Goal: Transaction & Acquisition: Purchase product/service

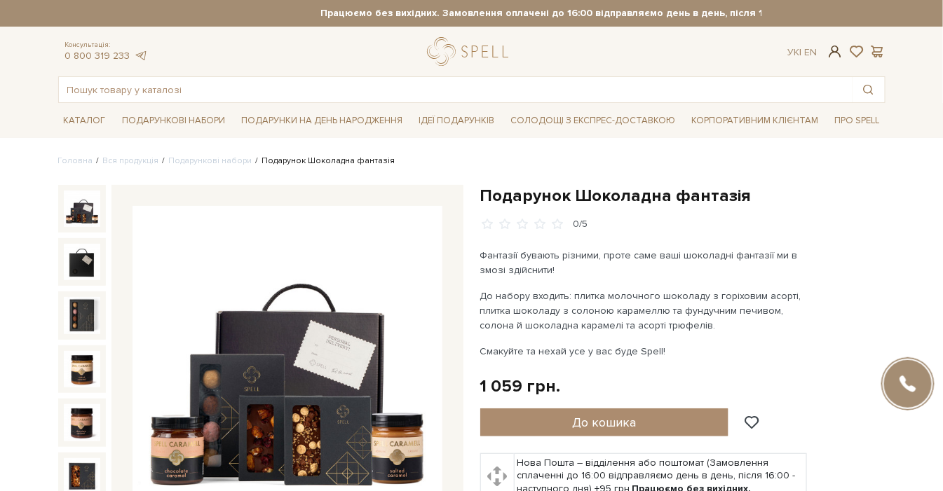
click at [832, 54] on span at bounding box center [834, 51] width 17 height 15
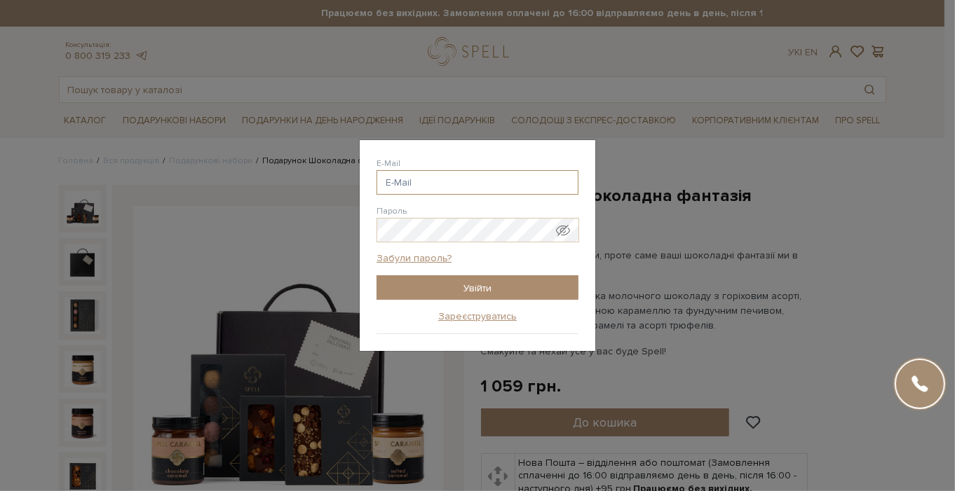
click at [452, 181] on input "E-Mail" at bounding box center [477, 182] width 202 height 25
type input "nmguseinova@gmail.com"
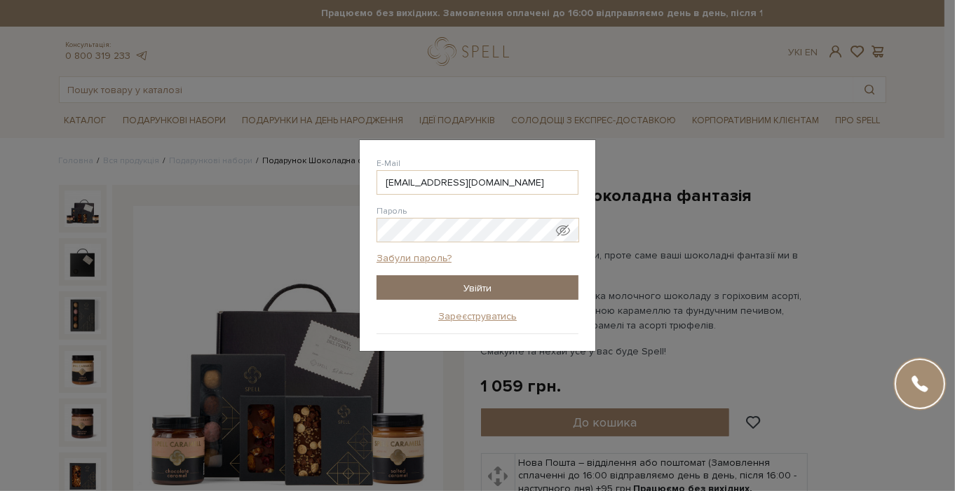
click at [450, 296] on input "Увійти" at bounding box center [477, 287] width 202 height 25
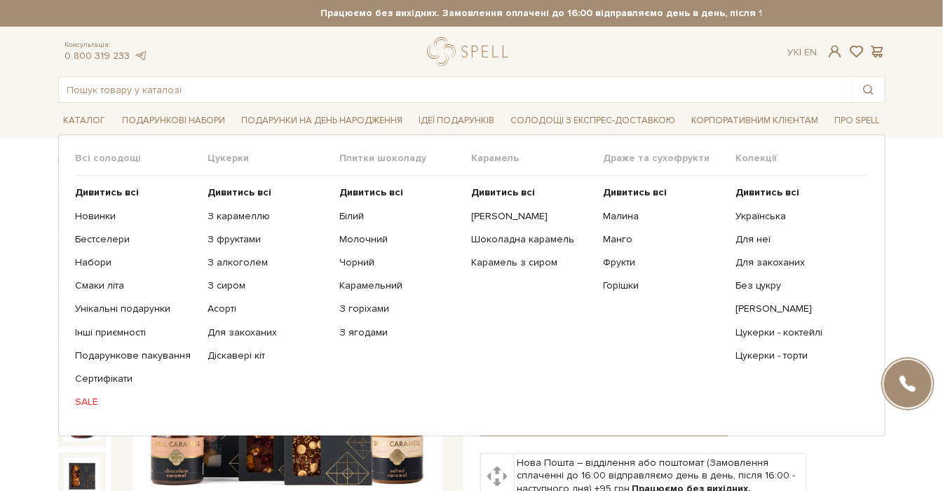
click at [88, 401] on link "SALE" at bounding box center [136, 402] width 121 height 13
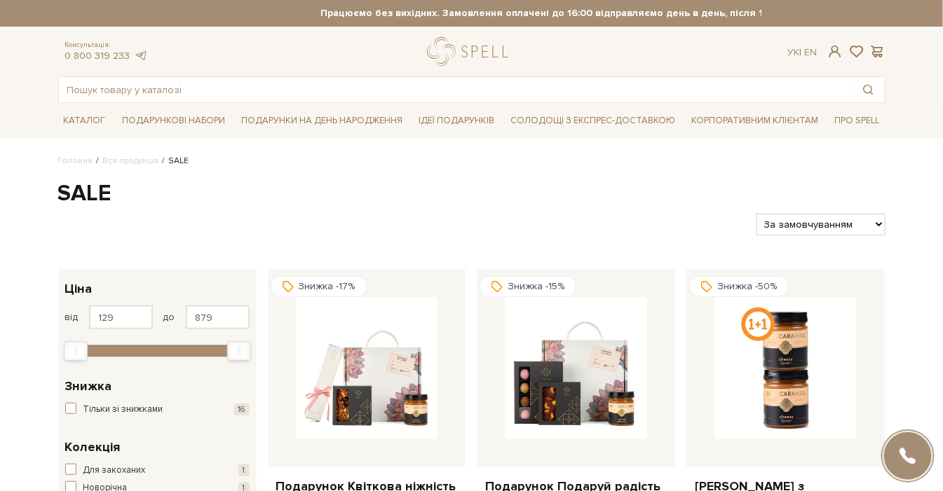
click at [811, 228] on select "За замовчуванням За Ціною (зростання) За Ціною (зменшення) Новинки За популярні…" at bounding box center [820, 225] width 128 height 22
select select "https://spellchocolate.com/our-productions/sale/?sort=p.price&order=ASC"
click at [756, 214] on select "За замовчуванням За Ціною (зростання) За Ціною (зменшення) Новинки За популярні…" at bounding box center [820, 225] width 128 height 22
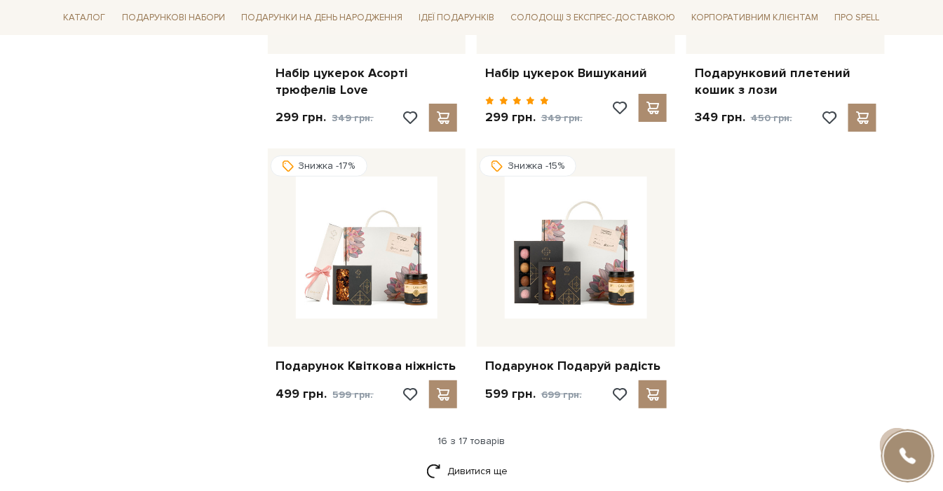
scroll to position [1946, 0]
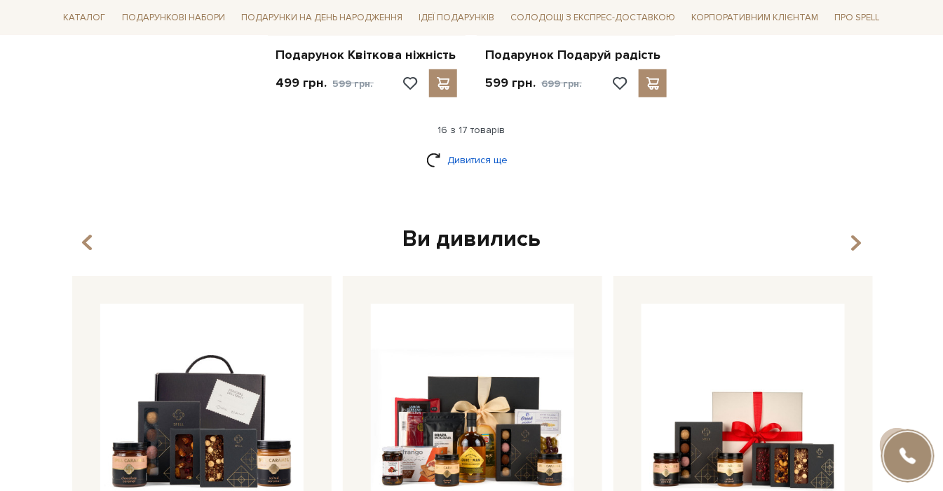
click at [468, 163] on link "Дивитися ще" at bounding box center [471, 160] width 91 height 25
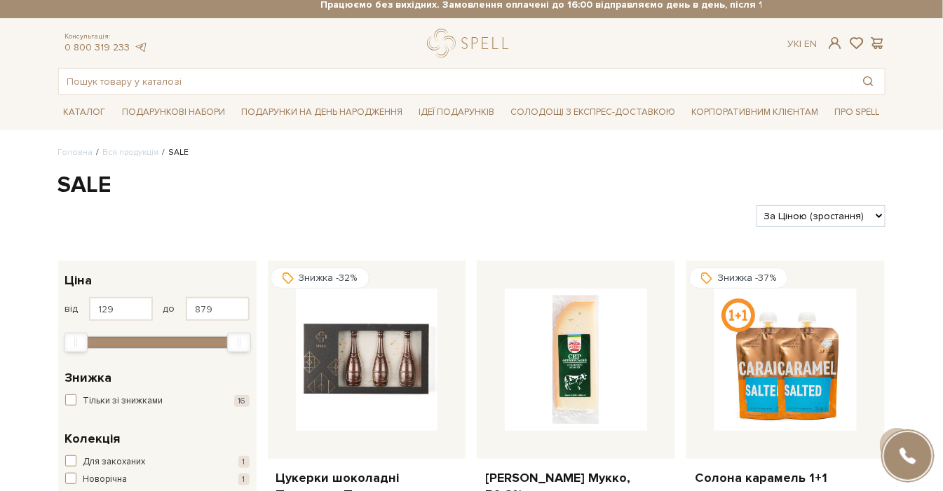
scroll to position [0, 0]
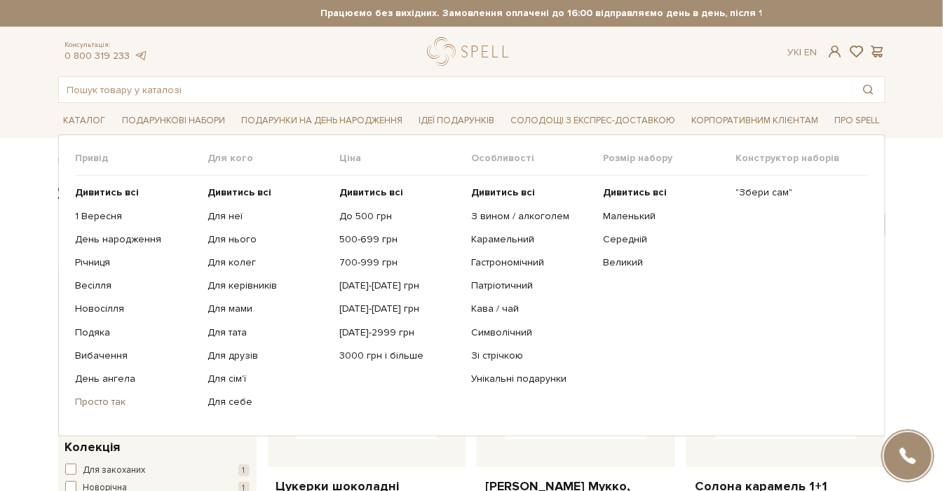
click at [119, 399] on link "Просто так" at bounding box center [136, 402] width 121 height 13
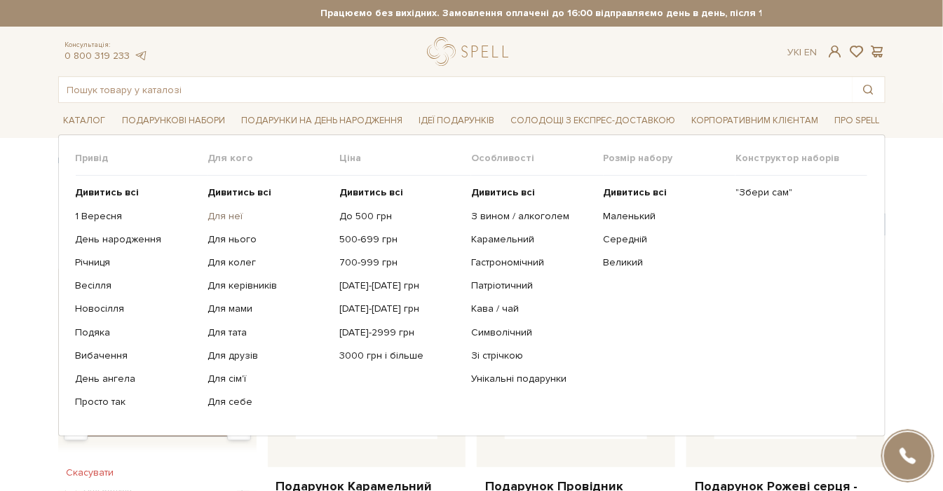
click at [220, 213] on link "Для неї" at bounding box center [267, 216] width 121 height 13
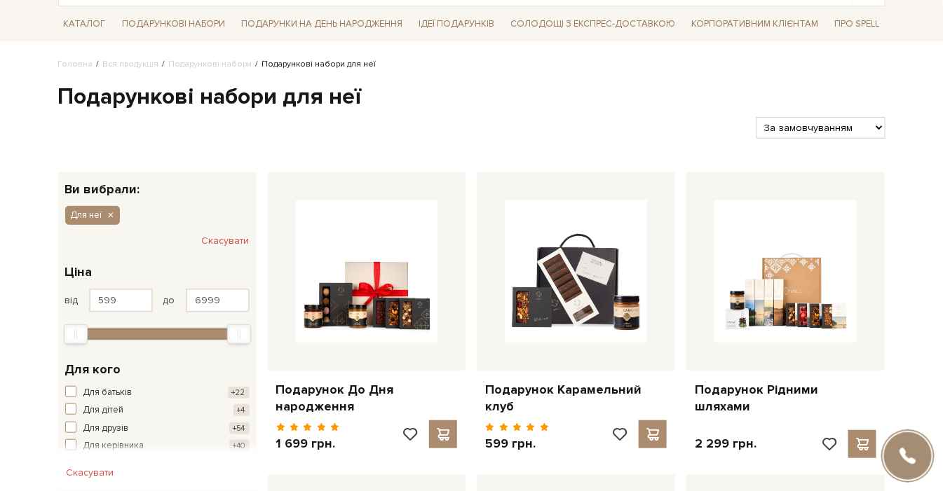
scroll to position [156, 0]
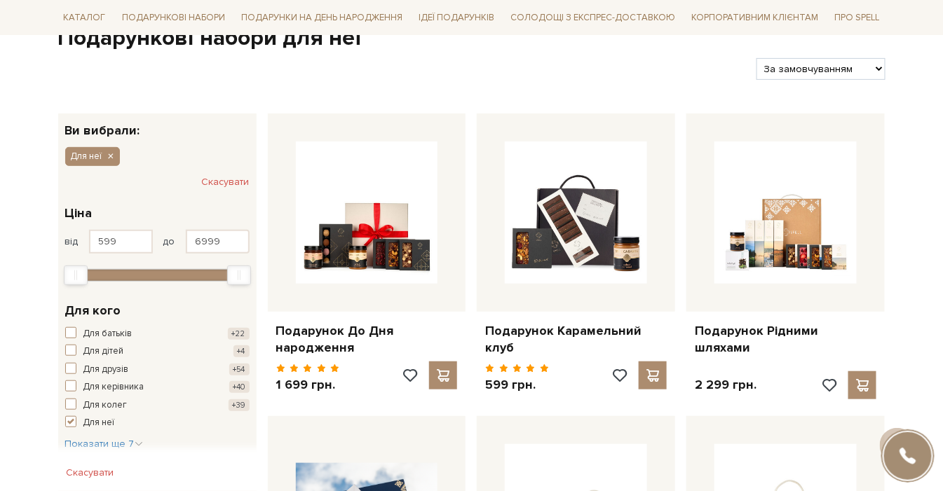
click at [791, 72] on select "За замовчуванням За Ціною (зростання) За Ціною (зменшення) Новинки За популярні…" at bounding box center [820, 69] width 128 height 22
select select "https://spellchocolate.com/our-productions/podarunkovi-box/dlja-neji?sort=p.pri…"
click at [756, 58] on select "За замовчуванням За Ціною (зростання) За Ціною (зменшення) Новинки За популярні…" at bounding box center [820, 69] width 128 height 22
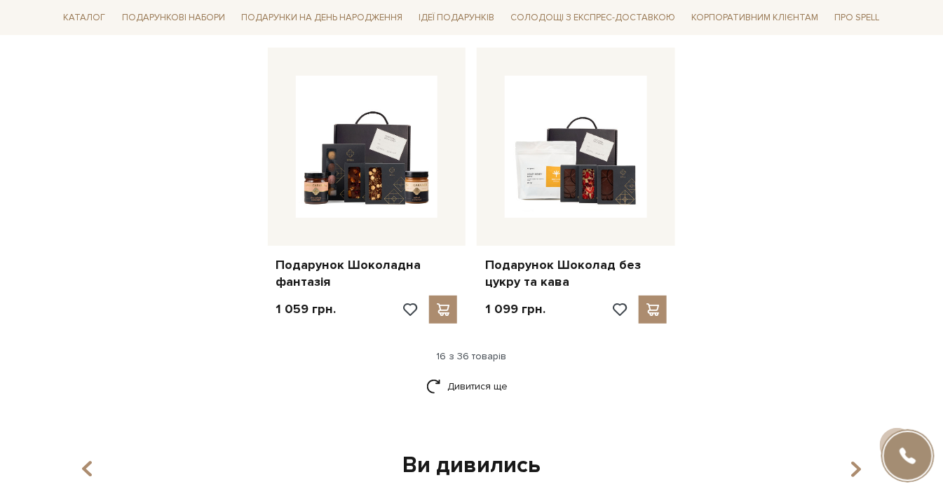
scroll to position [1791, 0]
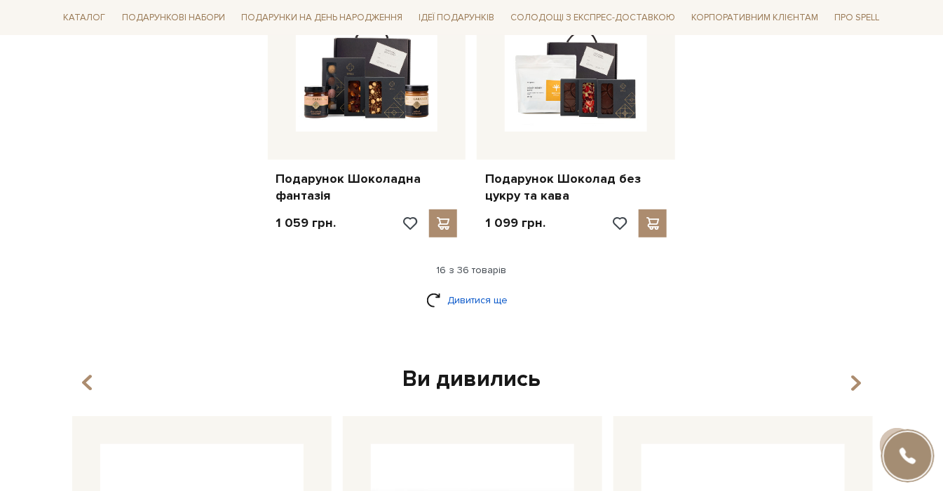
click at [496, 295] on link "Дивитися ще" at bounding box center [471, 300] width 91 height 25
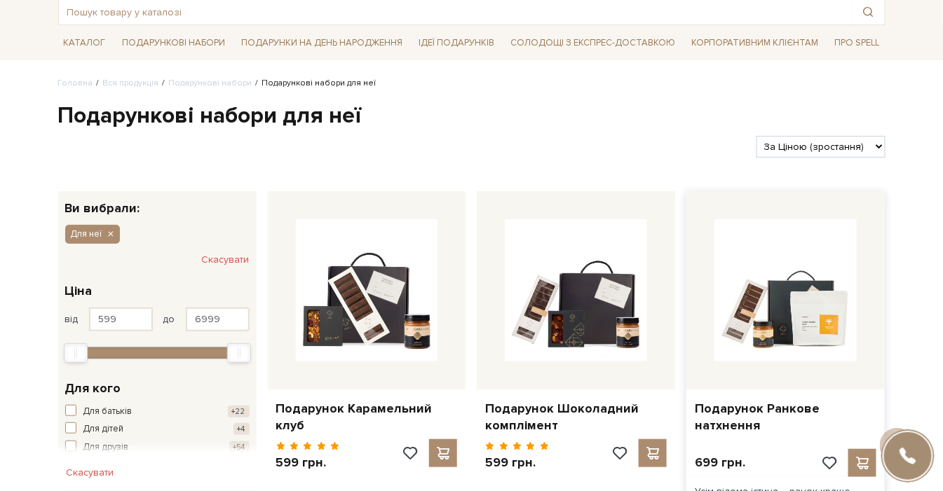
scroll to position [0, 0]
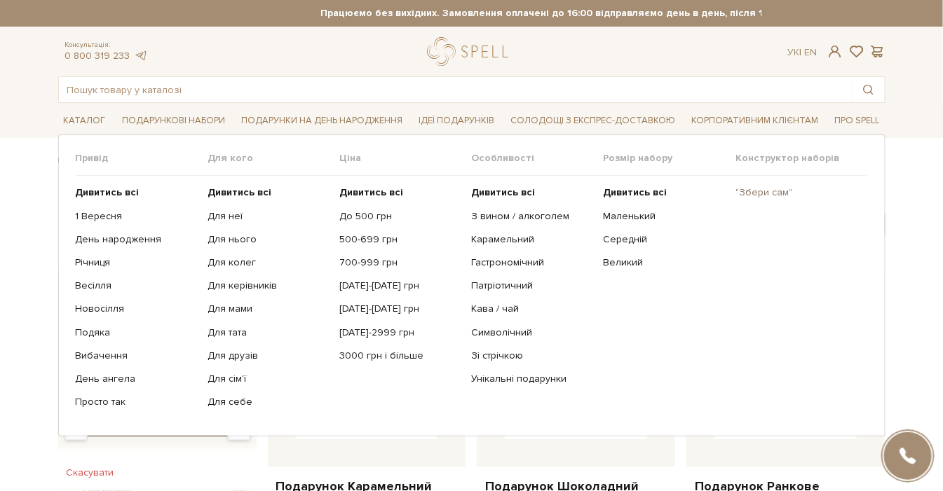
click at [767, 192] on link ""Збери сам"" at bounding box center [795, 192] width 121 height 13
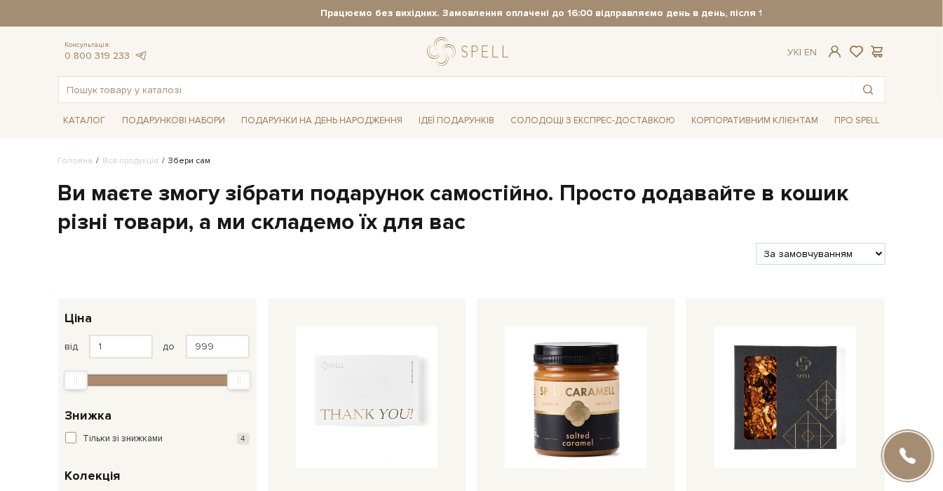
click at [804, 257] on select "За замовчуванням За Ціною (зростання) За Ціною (зменшення) Новинки За популярні…" at bounding box center [820, 254] width 128 height 22
select select "[URL][DOMAIN_NAME]"
click at [756, 243] on select "За замовчуванням За Ціною (зростання) За Ціною (зменшення) Новинки За популярні…" at bounding box center [820, 254] width 128 height 22
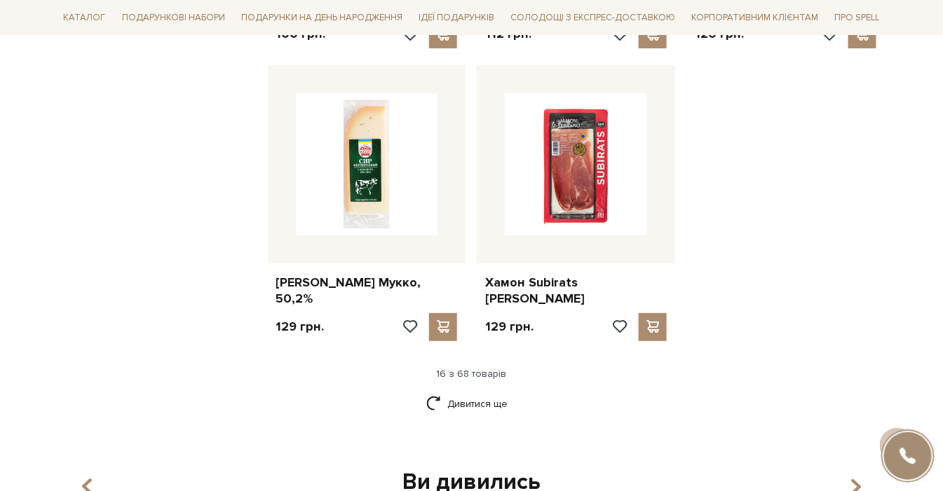
scroll to position [1713, 0]
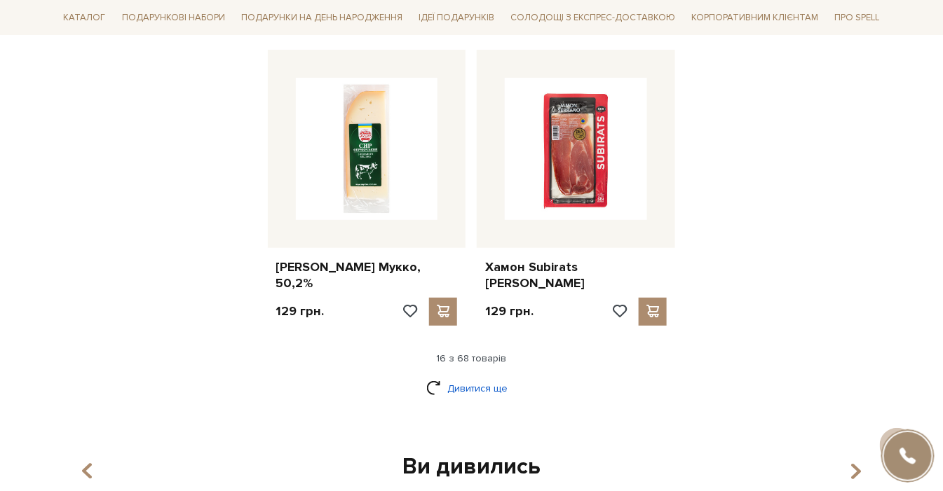
click at [466, 376] on link "Дивитися ще" at bounding box center [471, 388] width 91 height 25
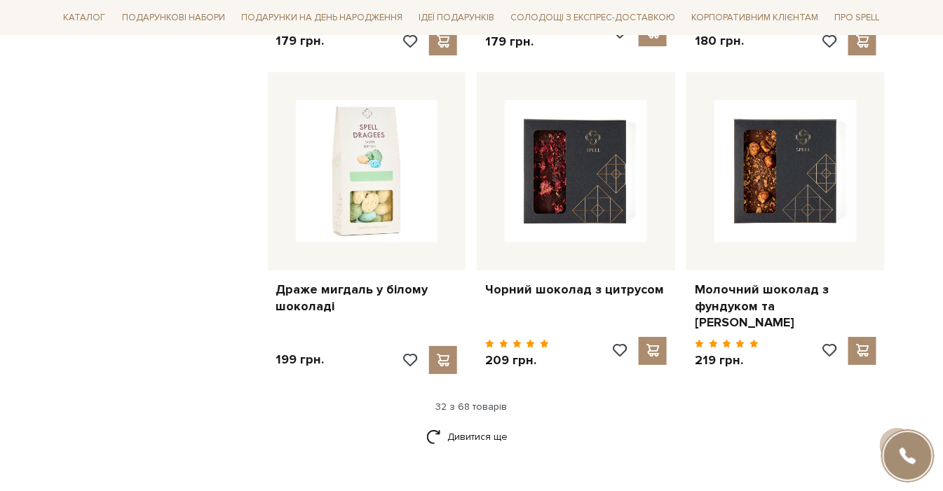
scroll to position [3193, 0]
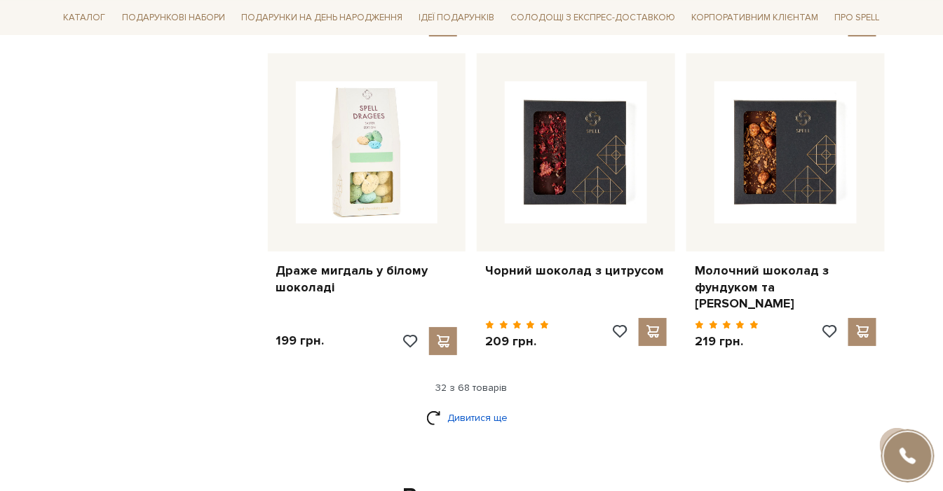
click at [459, 406] on link "Дивитися ще" at bounding box center [471, 418] width 91 height 25
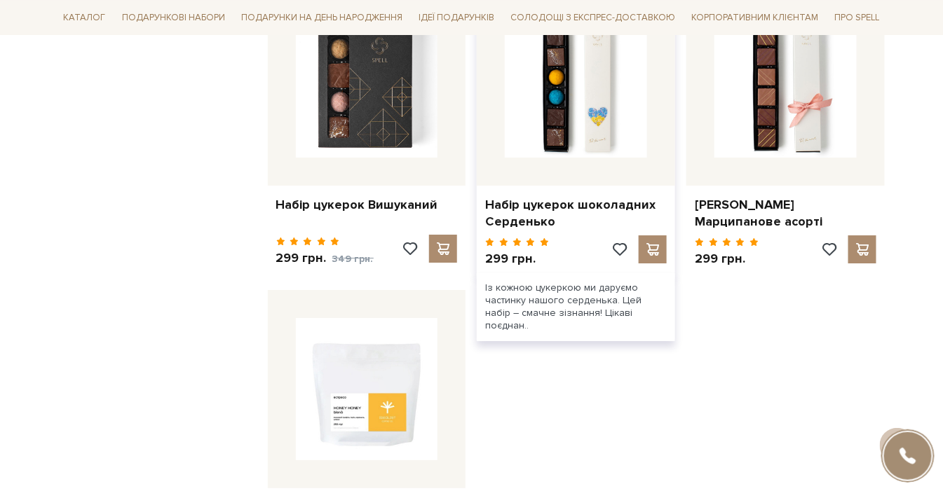
scroll to position [4984, 0]
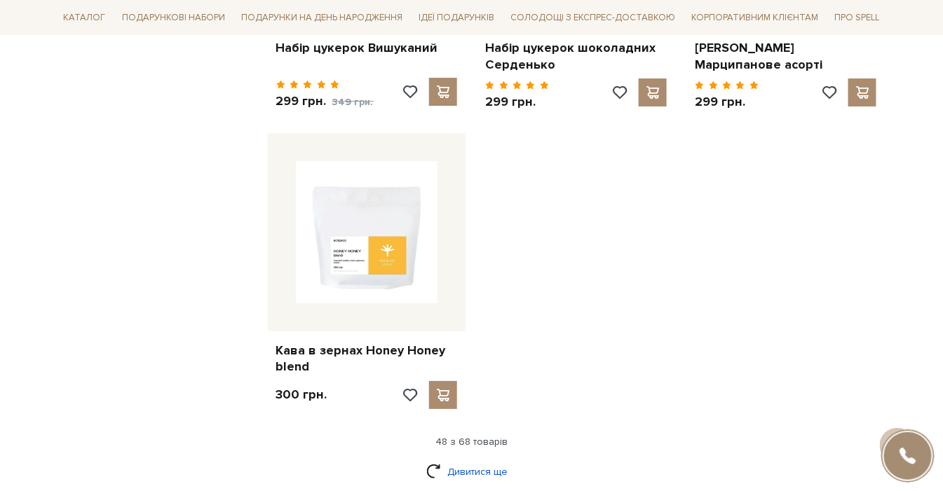
click at [481, 460] on link "Дивитися ще" at bounding box center [471, 472] width 91 height 25
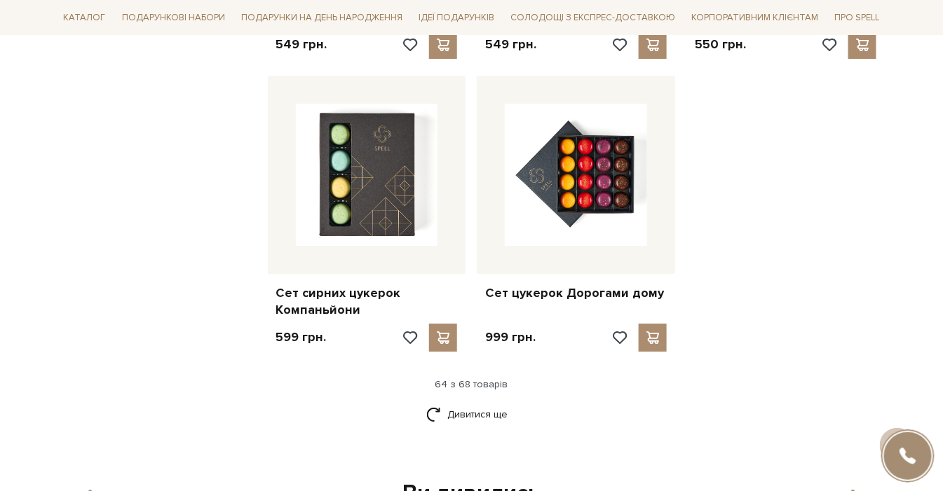
scroll to position [6542, 0]
click at [479, 402] on link "Дивитися ще" at bounding box center [471, 414] width 91 height 25
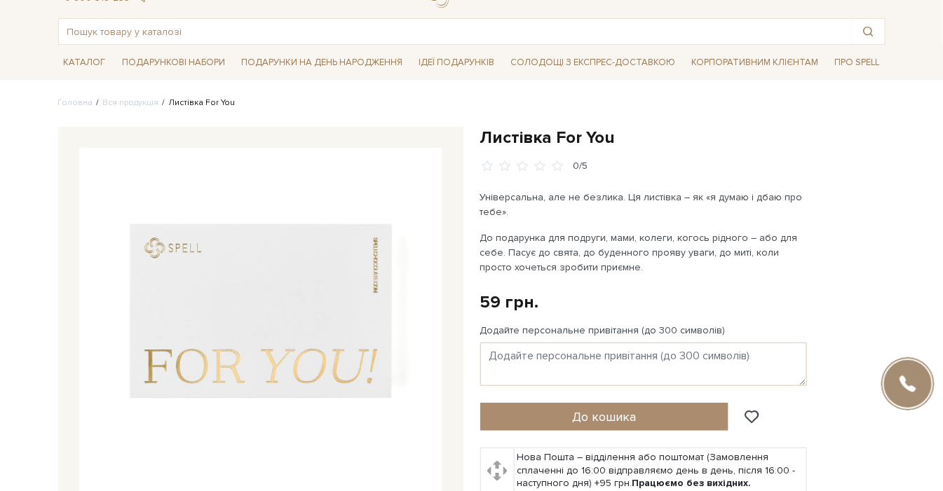
scroll to position [78, 0]
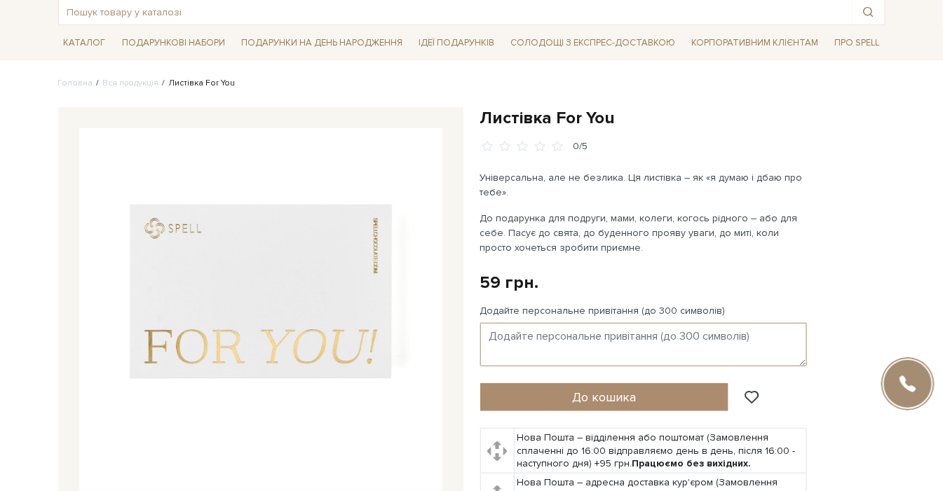
click at [588, 348] on textarea "Додайте персональне привітання (до 300 символів)" at bounding box center [643, 344] width 327 height 43
drag, startPoint x: 573, startPoint y: 355, endPoint x: 468, endPoint y: 318, distance: 111.3
click at [468, 318] on div "Листівка For You 0/5" at bounding box center [472, 389] width 844 height 564
paste textarea "mooth and speedy recovery! Warm regards,"
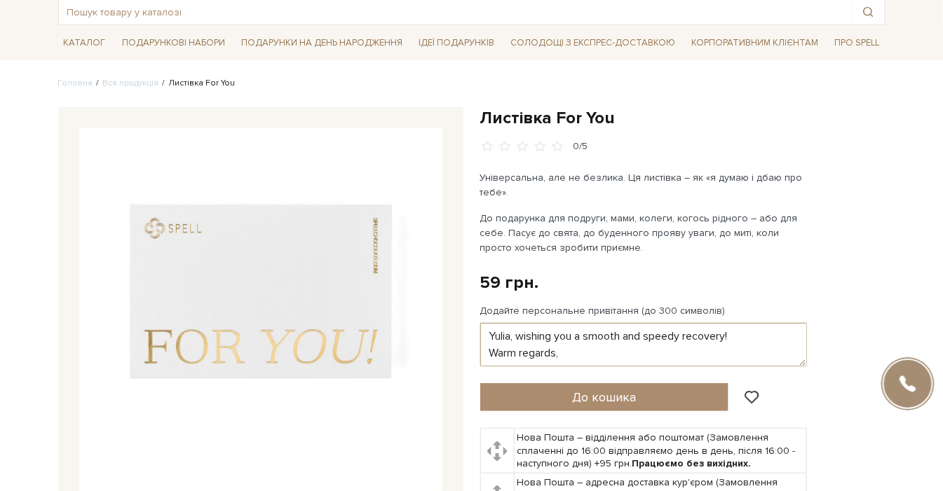
click at [740, 334] on textarea "Yulia, wishing you a smooth and speedy recovery! Warm regards, Genius Match" at bounding box center [643, 344] width 327 height 43
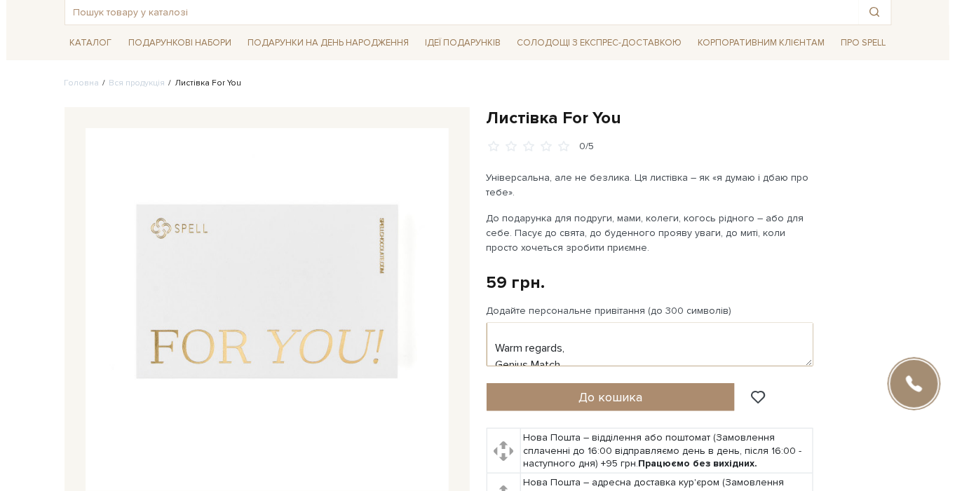
scroll to position [33, 0]
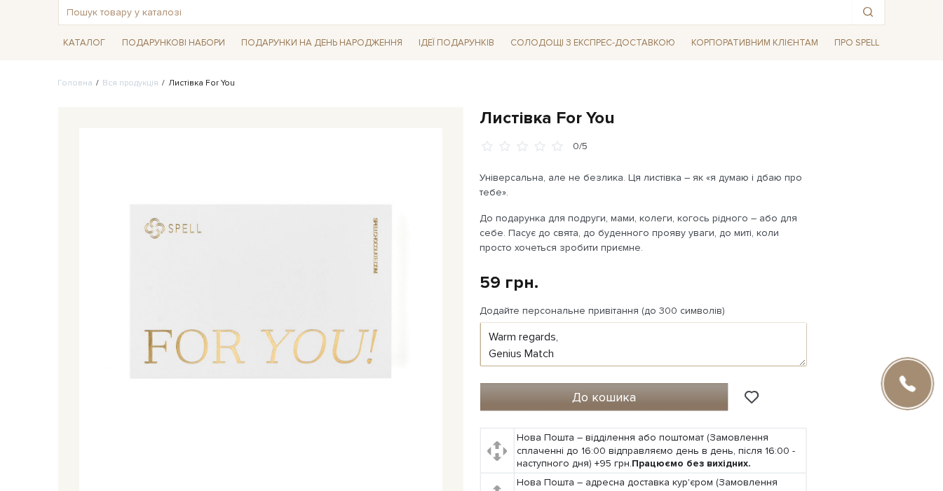
type textarea "Yulia, wishing you a smooth and speedy recovery! Warm regards, Genius Match"
click at [640, 406] on button "До кошика" at bounding box center [604, 397] width 249 height 28
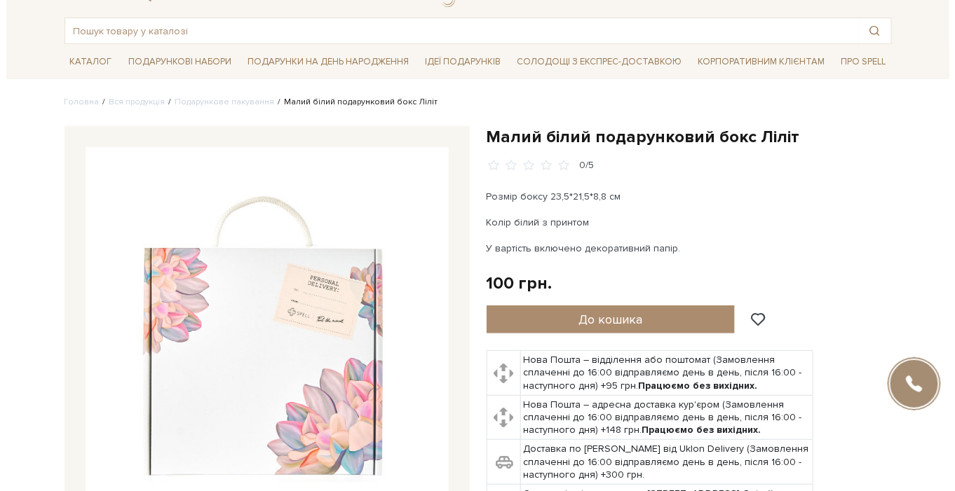
scroll to position [78, 0]
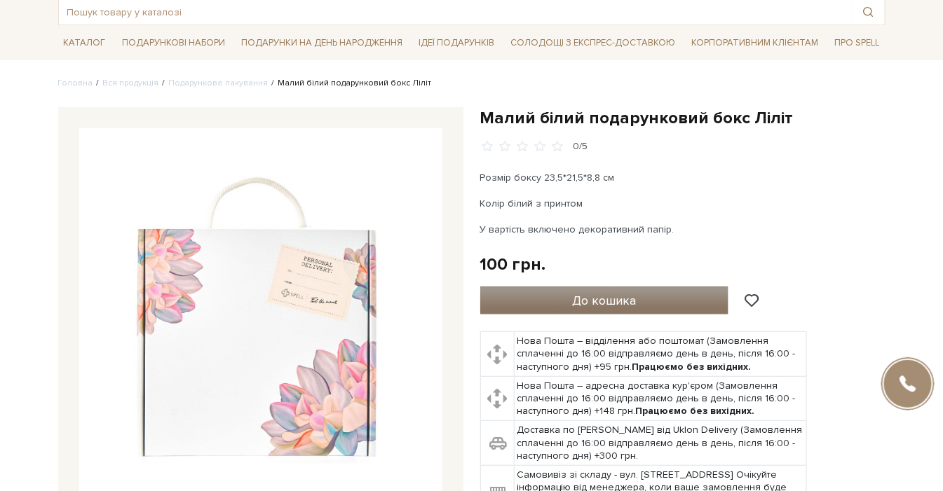
click at [586, 298] on span "До кошика" at bounding box center [604, 300] width 64 height 15
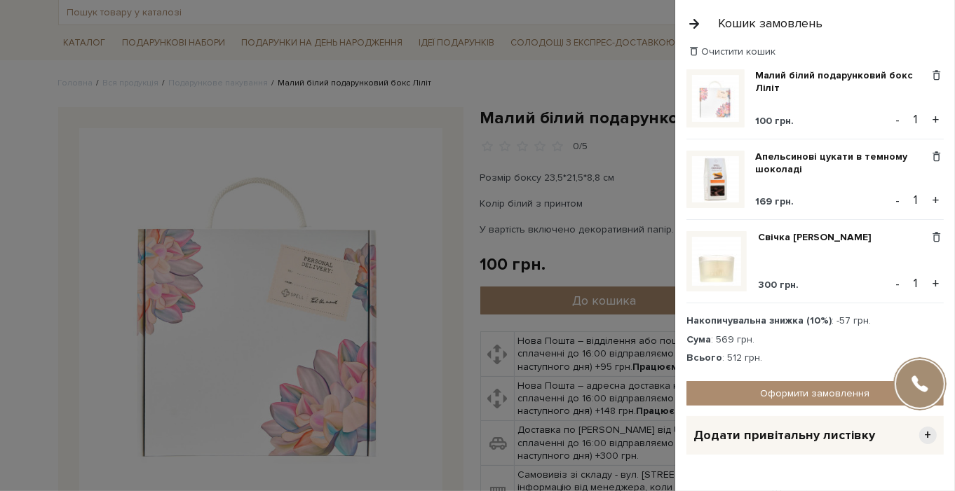
scroll to position [0, 0]
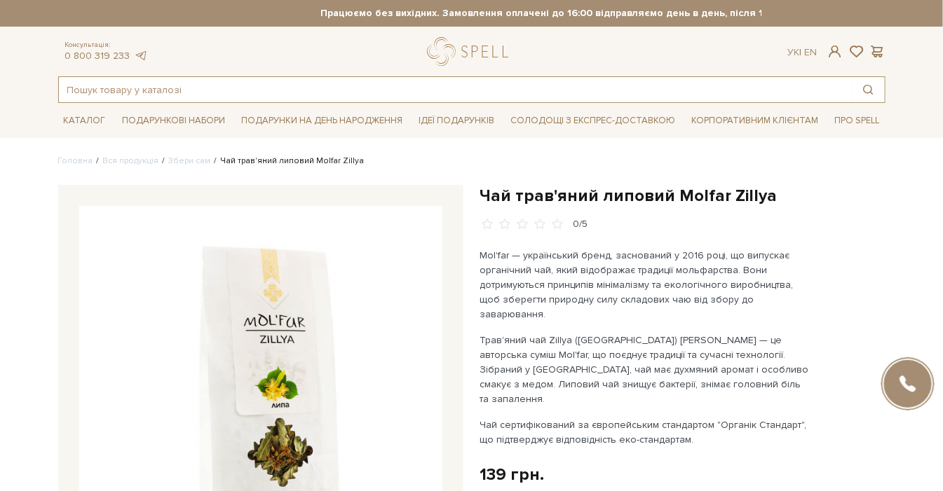
click at [221, 91] on input "text" at bounding box center [455, 89] width 793 height 25
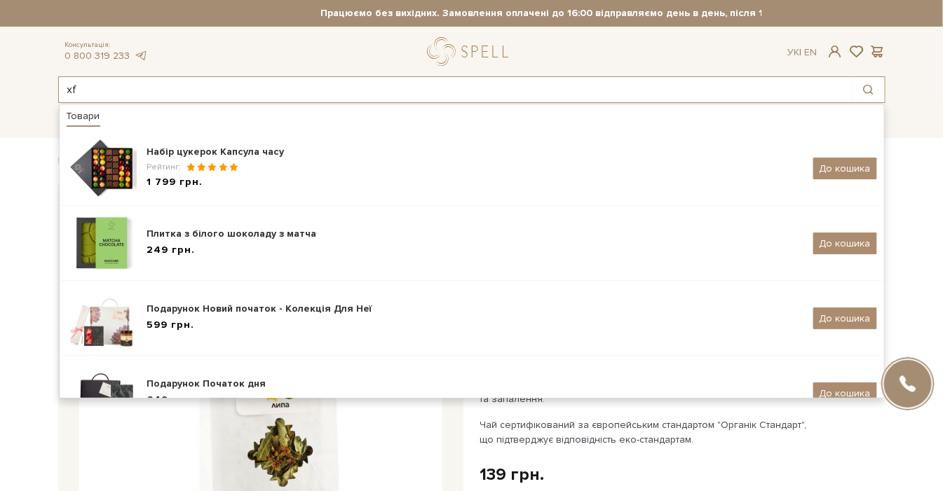
drag, startPoint x: 122, startPoint y: 93, endPoint x: -1, endPoint y: 97, distance: 122.7
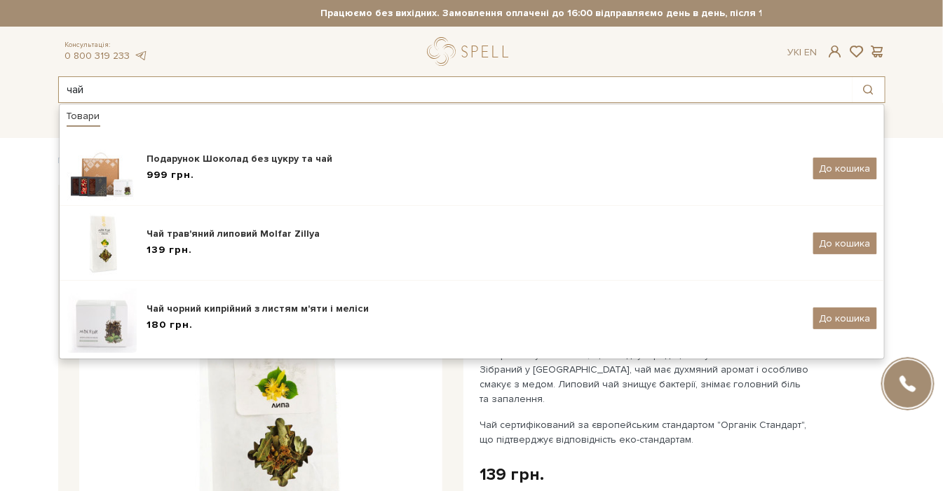
type input "чай"
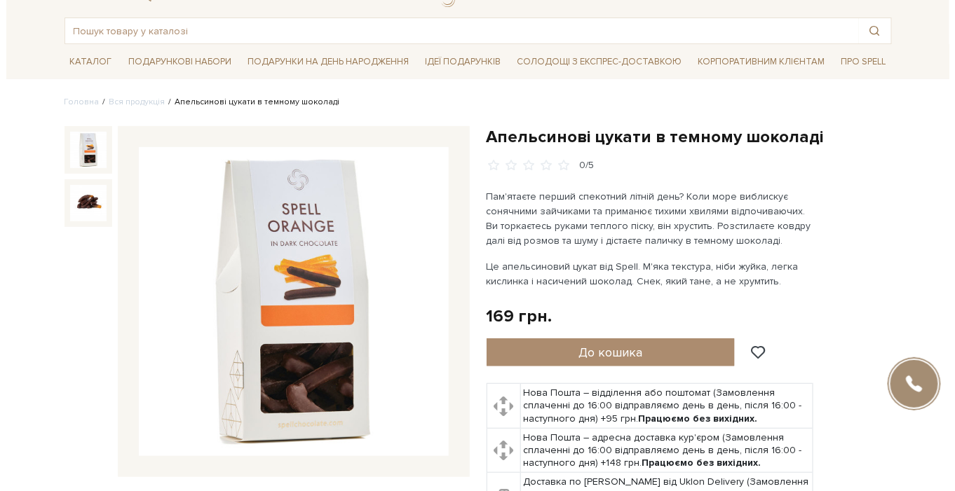
scroll to position [78, 0]
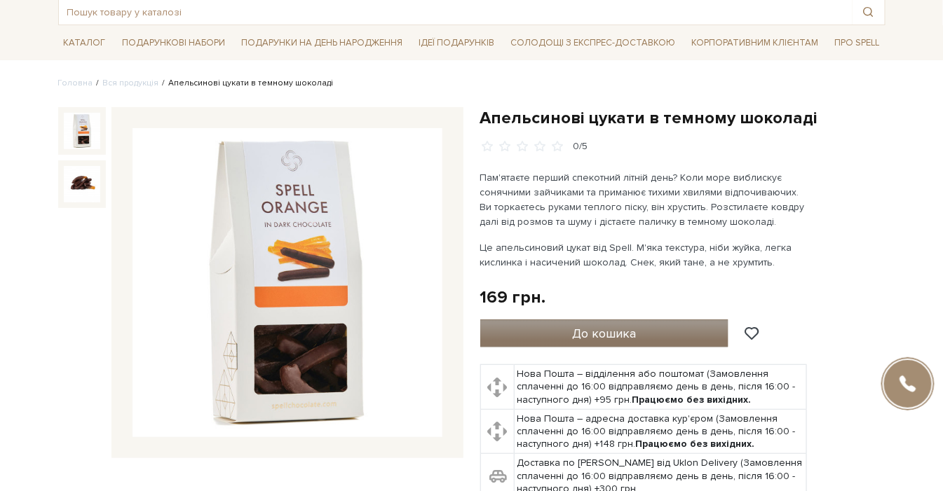
click at [650, 331] on button "До кошика" at bounding box center [604, 334] width 249 height 28
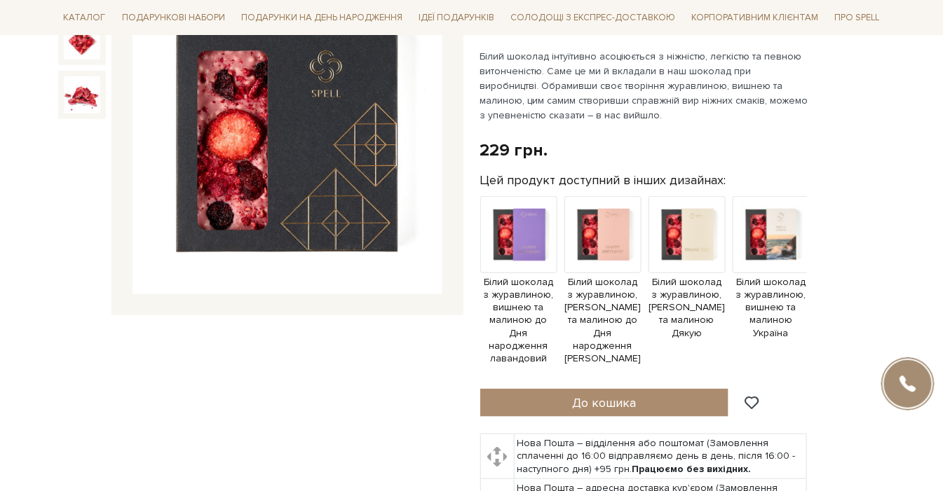
scroll to position [233, 0]
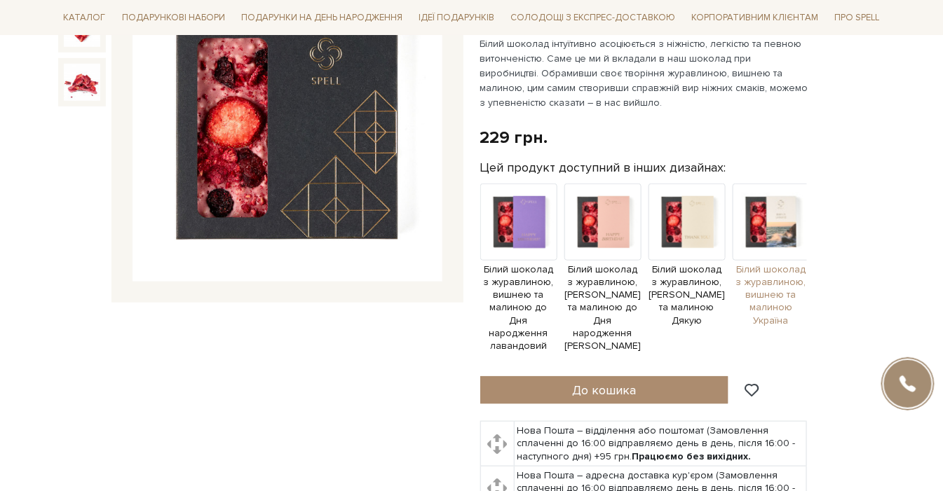
click at [768, 233] on img at bounding box center [770, 222] width 77 height 77
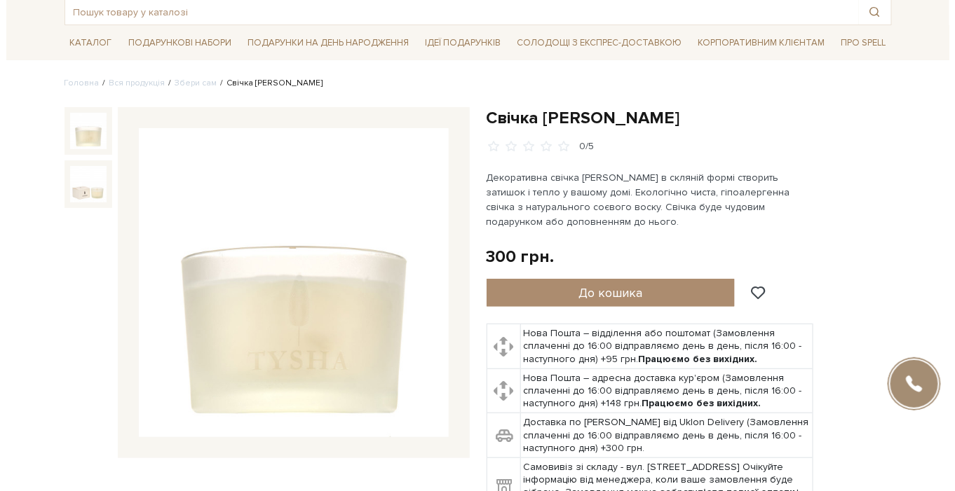
scroll to position [233, 0]
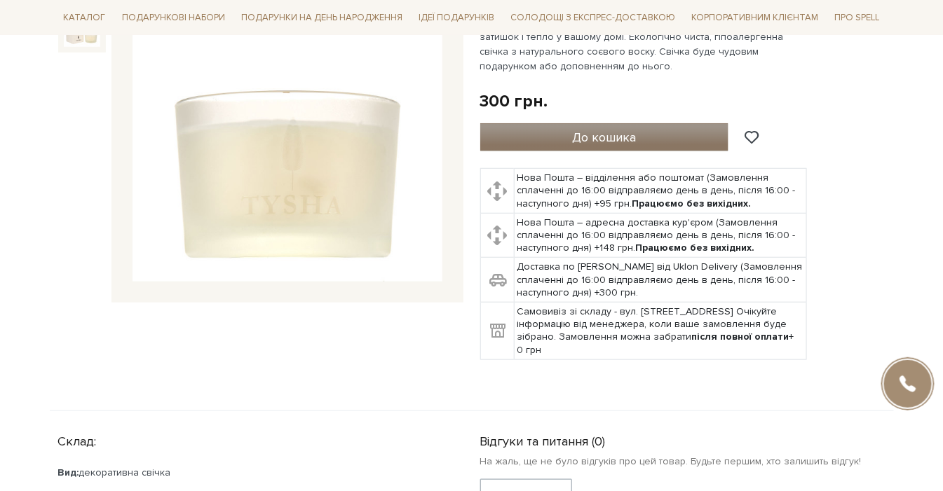
click at [647, 131] on button "До кошика" at bounding box center [604, 137] width 249 height 28
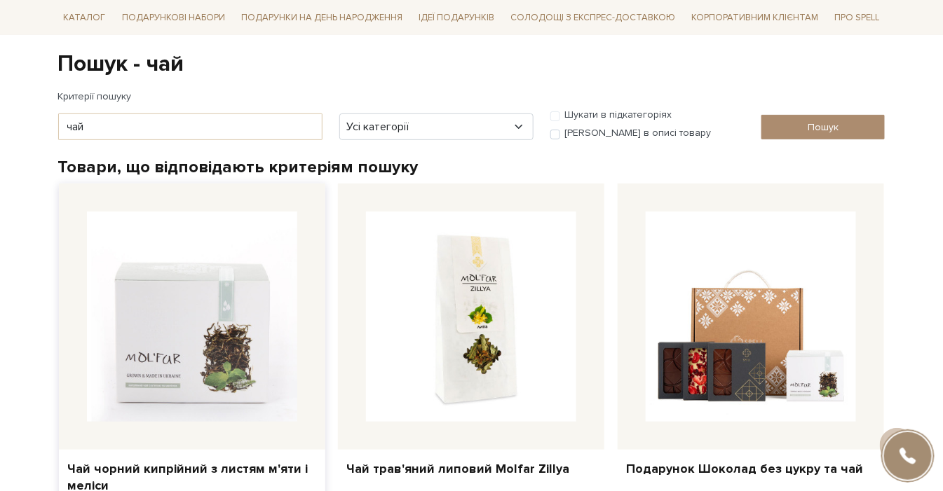
scroll to position [128, 0]
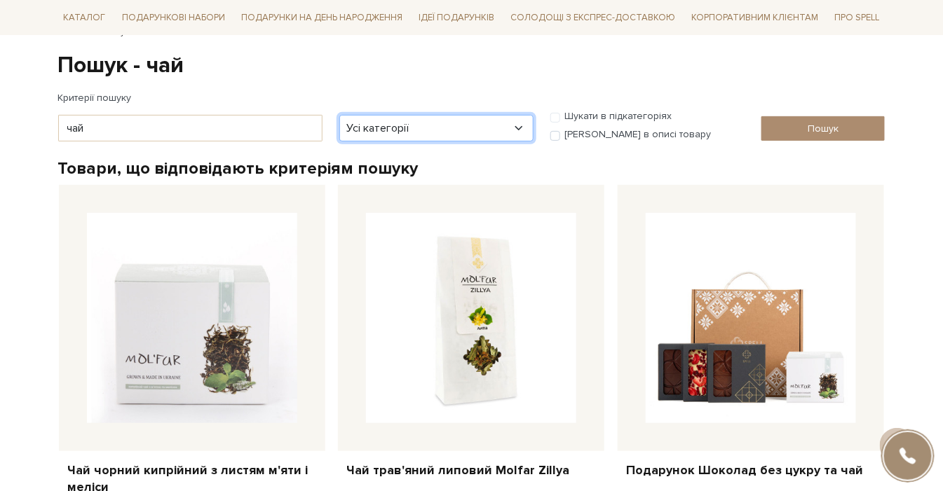
click at [404, 137] on select "Усі категорії акція Без категорії Бокси - для головної сторінки Вся продукція […" at bounding box center [436, 128] width 194 height 27
click at [339, 115] on select "Усі категорії акція Без категорії Бокси - для головної сторінки Вся продукція […" at bounding box center [436, 128] width 194 height 27
click at [559, 114] on div "Шукати в підкатегоріях" at bounding box center [647, 118] width 194 height 17
click at [558, 117] on div "Шукати в підкатегоріях" at bounding box center [647, 118] width 194 height 17
click at [556, 117] on div "Шукати в підкатегоріях" at bounding box center [647, 118] width 194 height 17
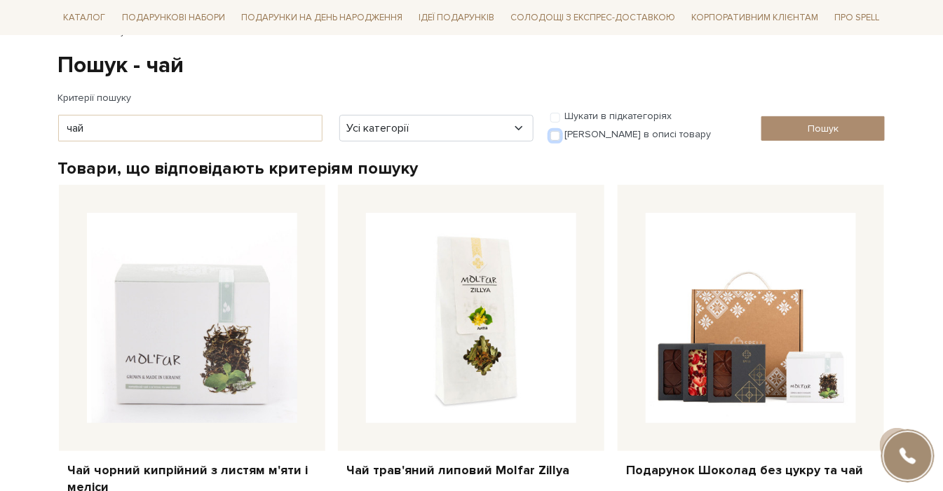
click at [556, 136] on input "[PERSON_NAME] в описі товару" at bounding box center [555, 136] width 10 height 10
checkbox input "true"
click at [786, 130] on input "Пошук" at bounding box center [823, 128] width 124 height 25
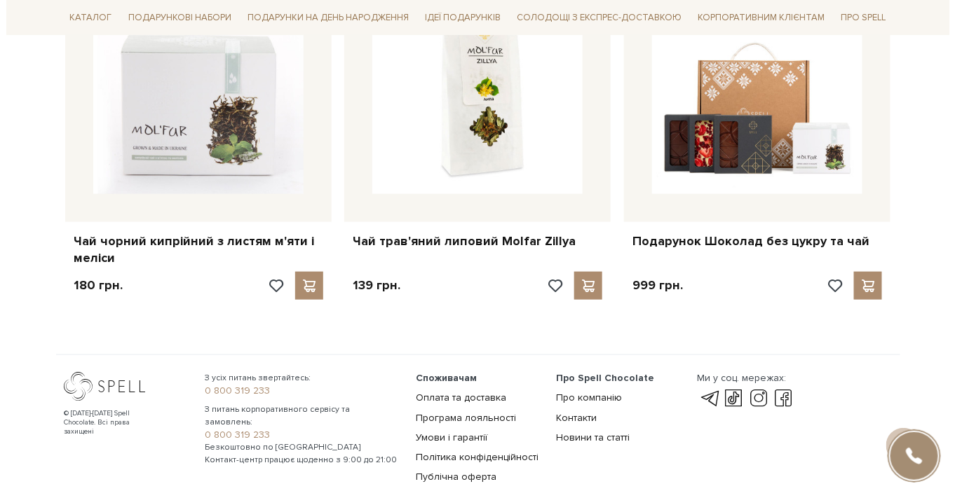
scroll to position [284, 0]
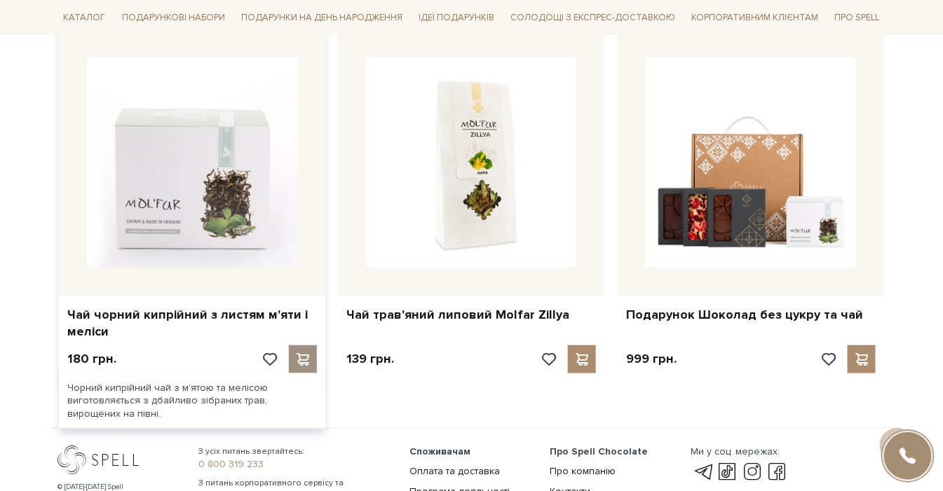
click at [308, 354] on span at bounding box center [303, 359] width 18 height 13
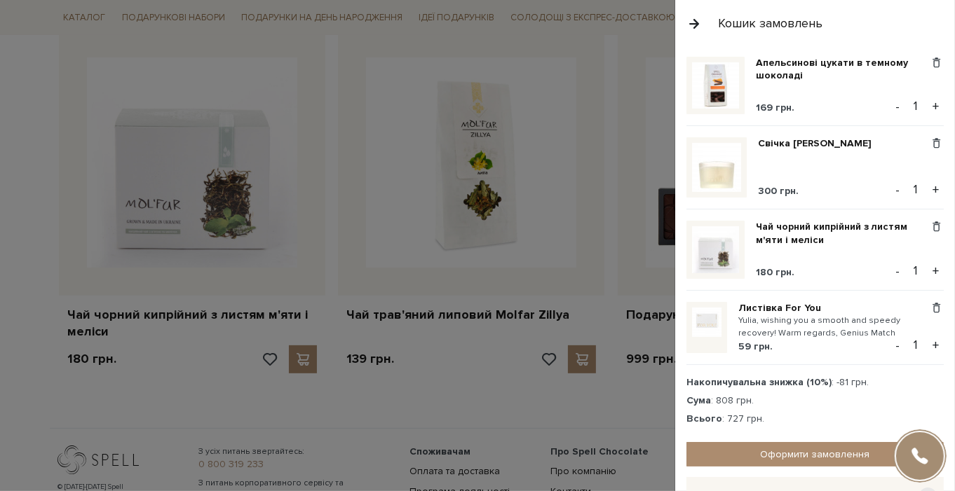
scroll to position [191, 0]
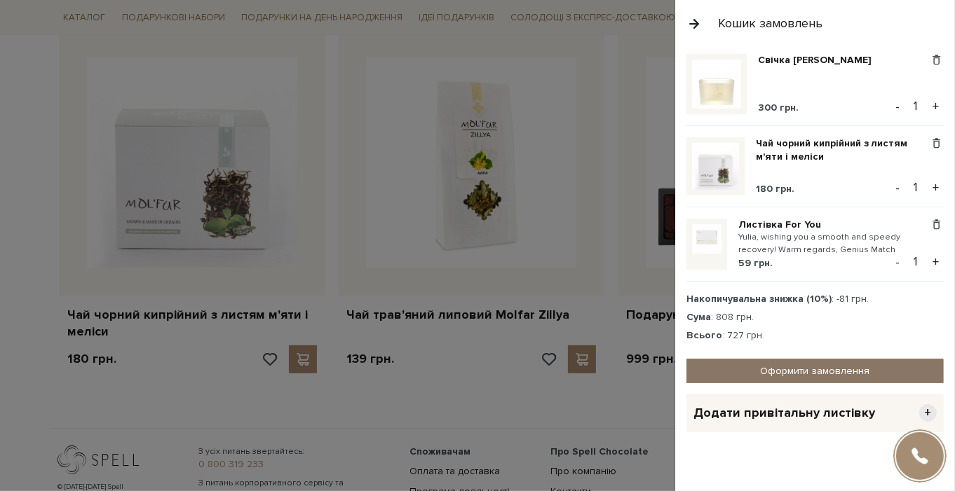
click at [812, 364] on link "Оформити замовлення" at bounding box center [814, 371] width 257 height 25
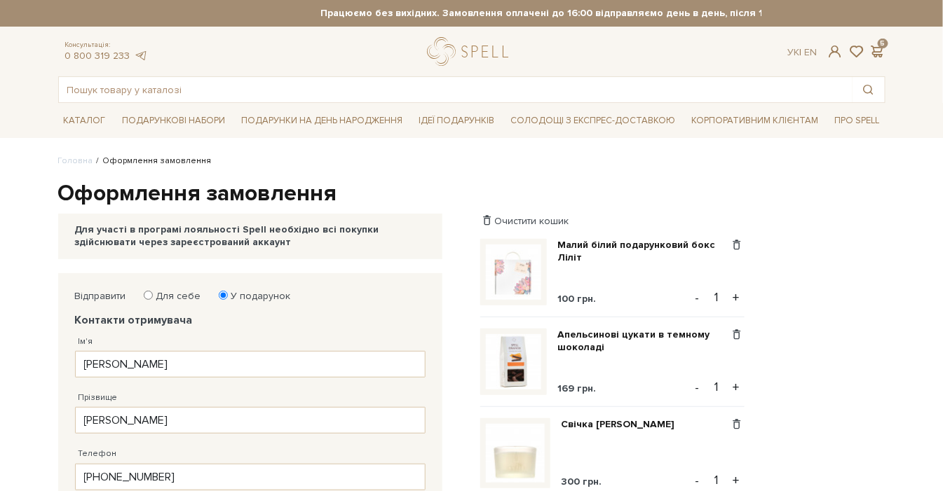
scroll to position [156, 0]
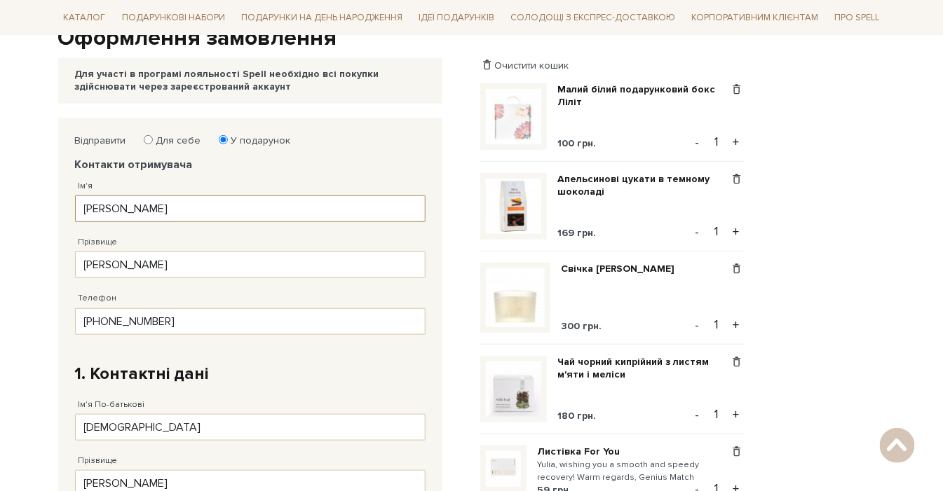
drag, startPoint x: 141, startPoint y: 207, endPoint x: 44, endPoint y: 205, distance: 96.8
click at [44, 205] on body "Подарункові набори SALE Корпоративним клієнтам Доставка і оплата Консультація: …" at bounding box center [471, 446] width 943 height 1204
type input "Юлія"
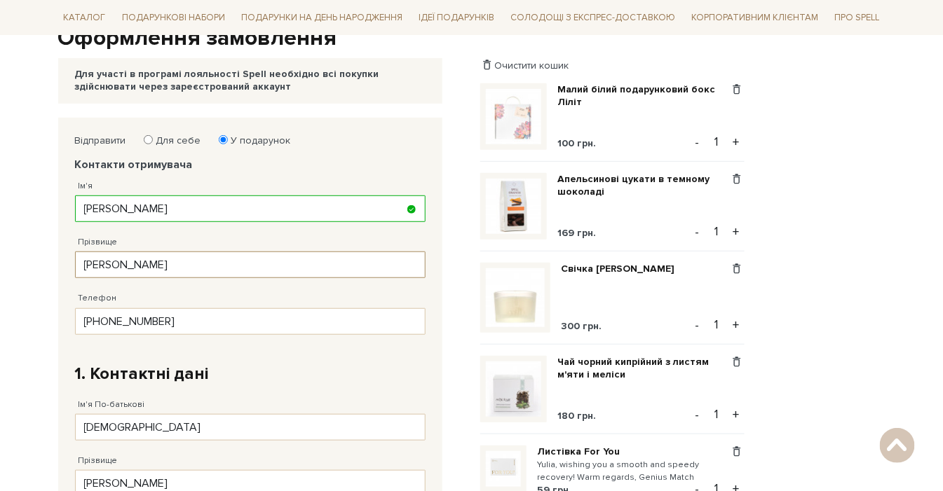
drag, startPoint x: 155, startPoint y: 267, endPoint x: 27, endPoint y: 268, distance: 128.3
click at [27, 268] on body "Подарункові набори SALE Корпоративним клієнтам Доставка і оплата Консультація: …" at bounding box center [471, 446] width 943 height 1204
type input "Гребенюк"
drag, startPoint x: 214, startPoint y: 320, endPoint x: 70, endPoint y: 323, distance: 144.4
click at [70, 323] on div "Відправити Для себе У подарунок Контакти отримувача Ім'я Юлія Заповніть поле! П…" at bounding box center [250, 440] width 364 height 624
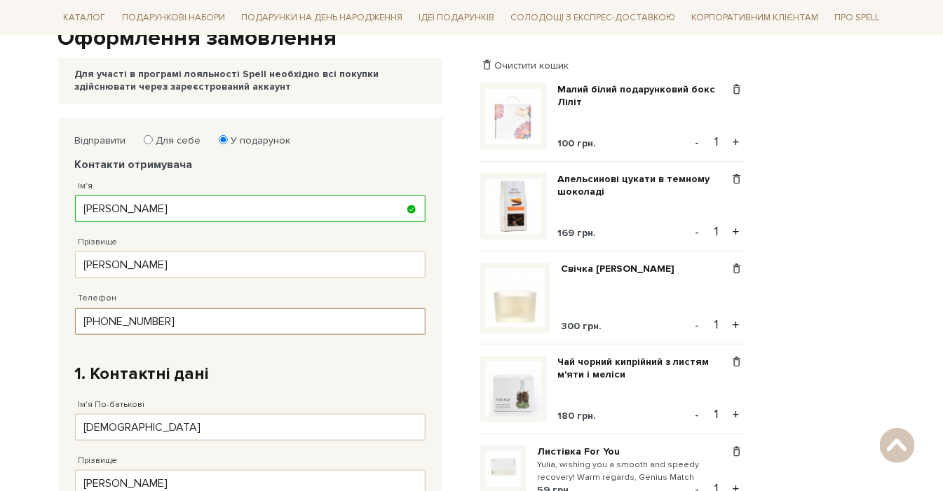
paste input "98) 466 82 75"
type input "38 (098) 466 82 75"
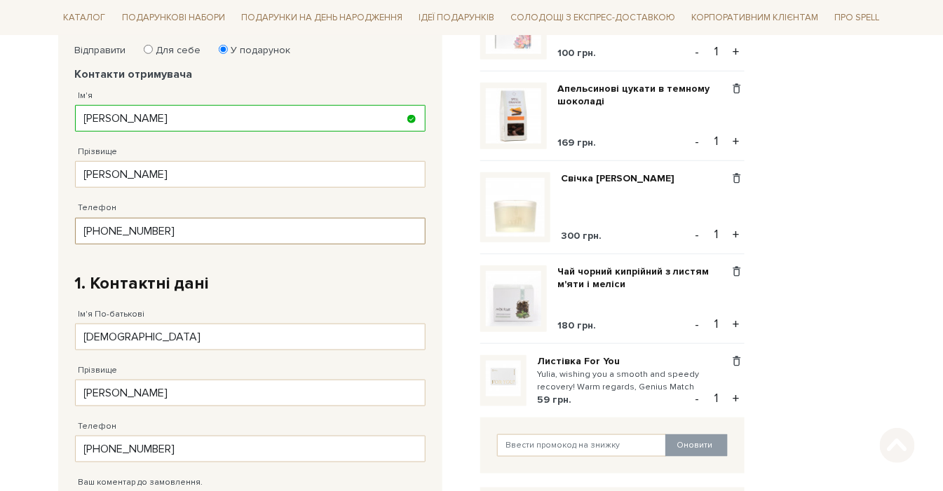
scroll to position [389, 0]
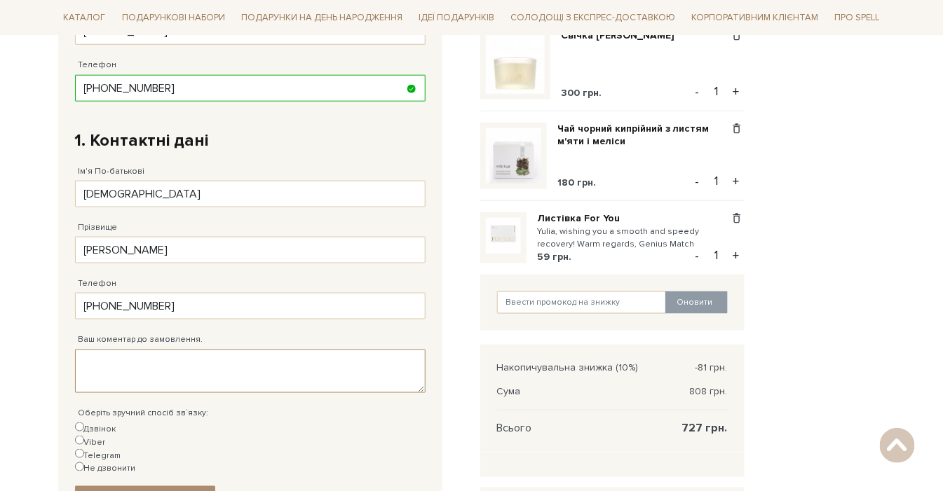
click at [183, 367] on textarea "Ваш коментар до замовлення." at bounding box center [250, 371] width 350 height 43
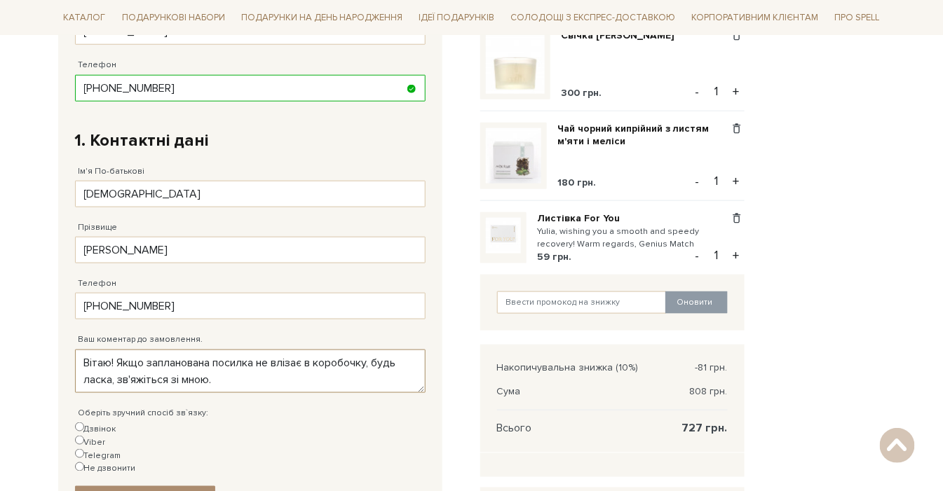
scroll to position [545, 0]
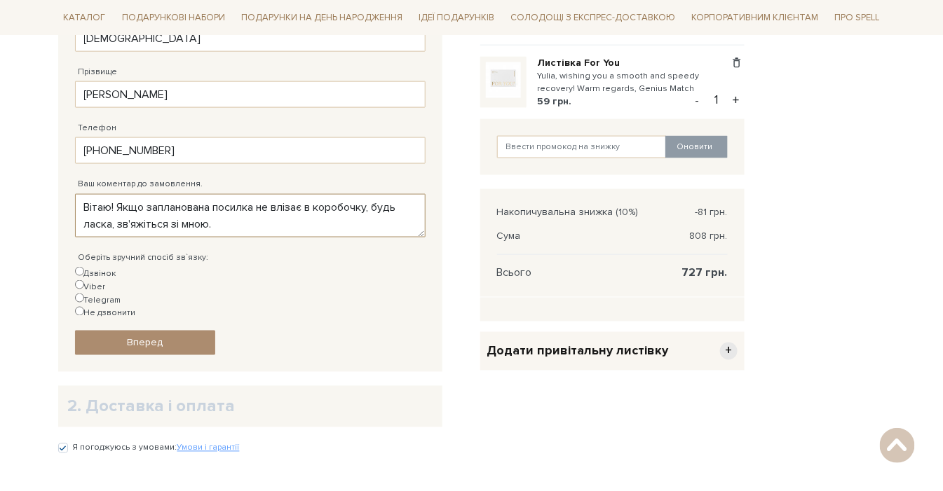
type textarea "Вітаю! Якщо запланована посилка не влізає в коробочку, будь ласка, зв'яжіться з…"
click at [84, 294] on input "Telegram" at bounding box center [79, 298] width 9 height 9
radio input "true"
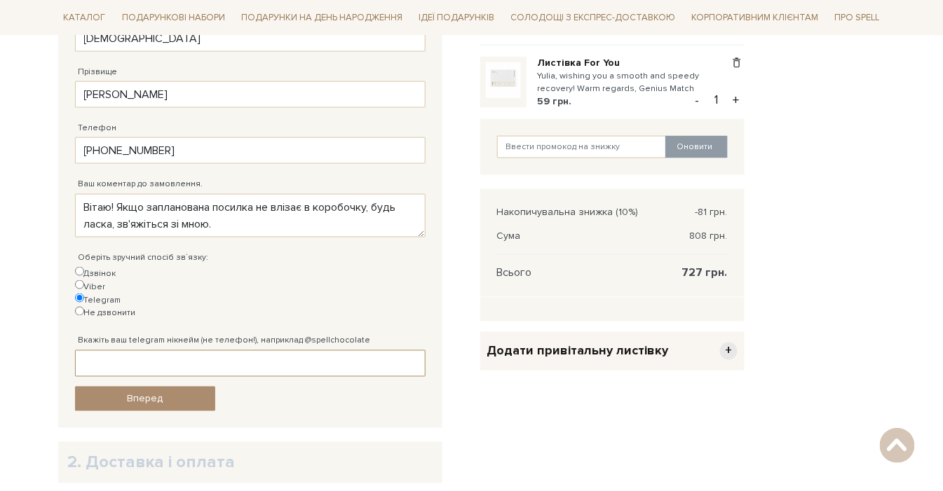
click at [177, 350] on input "Вкажіть ваш telegram нікнейм (не телефон!), наприклад @spellchocolate" at bounding box center [250, 363] width 350 height 27
type input "@liagus"
click at [170, 387] on link "Вперед" at bounding box center [145, 399] width 140 height 25
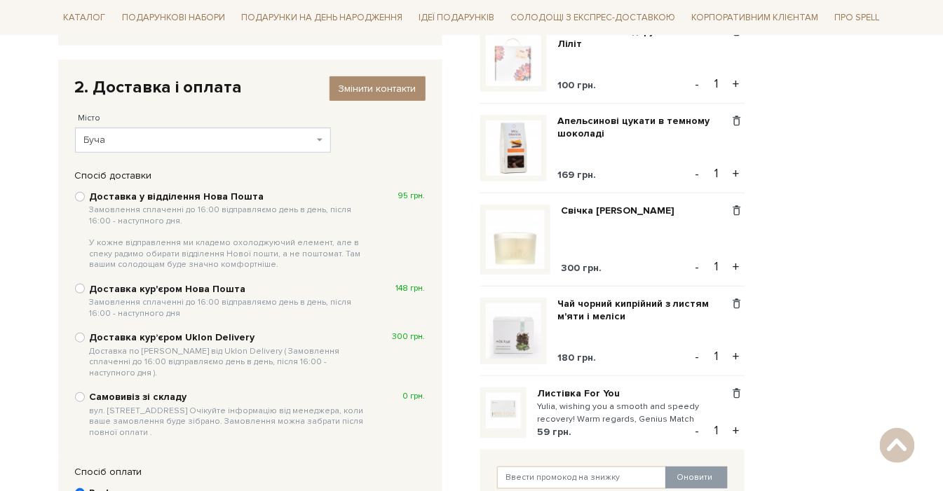
scroll to position [194, 0]
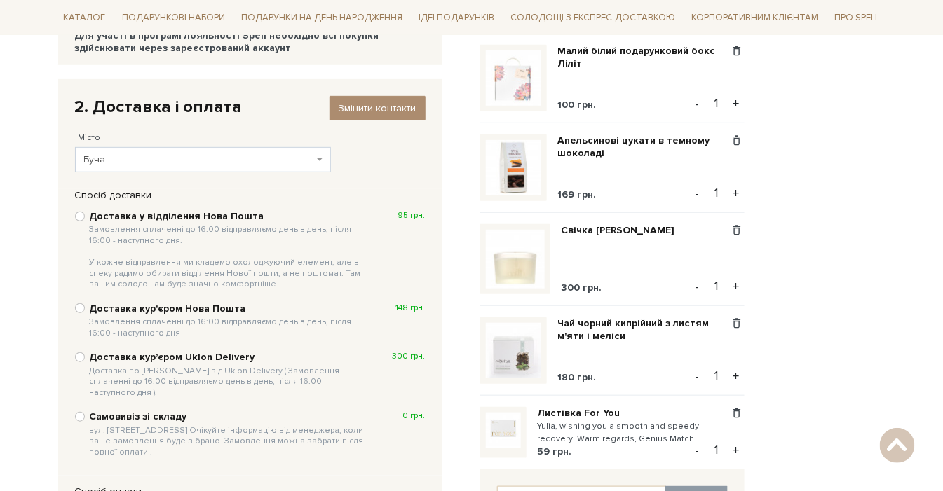
click at [175, 163] on span "Буча" at bounding box center [199, 160] width 230 height 14
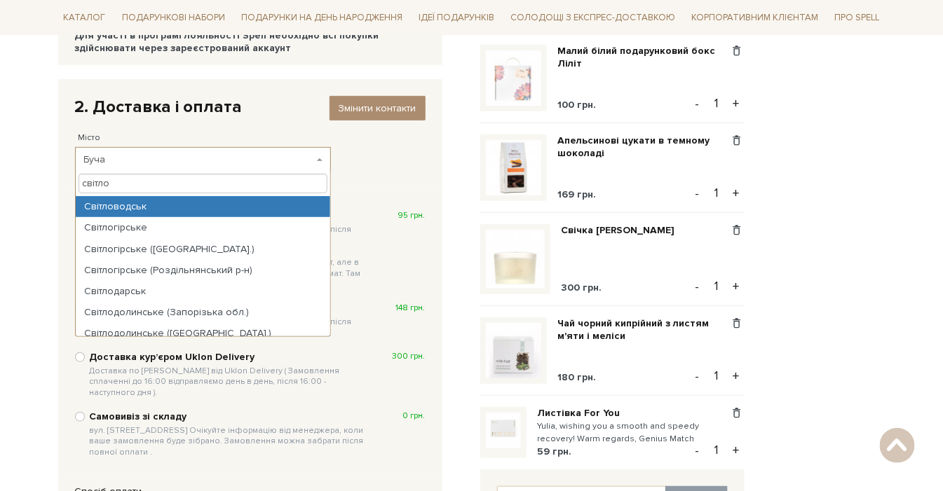
type input "світло"
select select "Світловодськ"
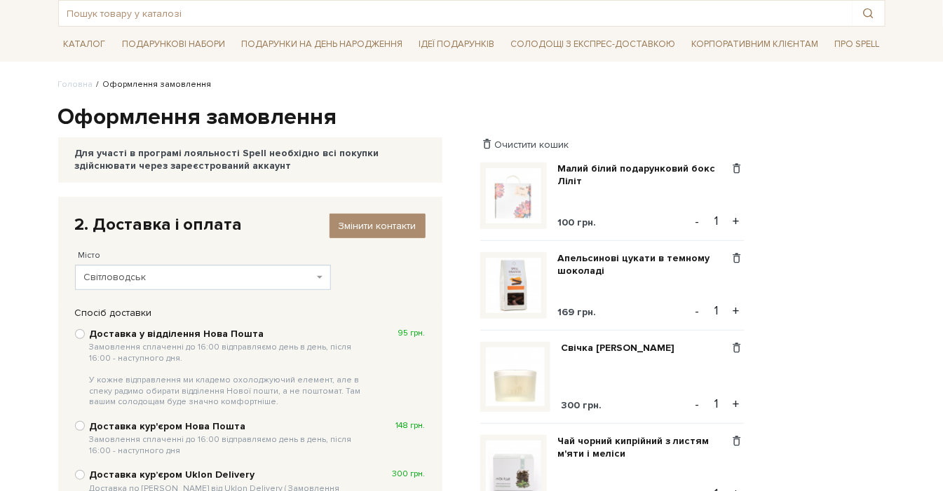
scroll to position [156, 0]
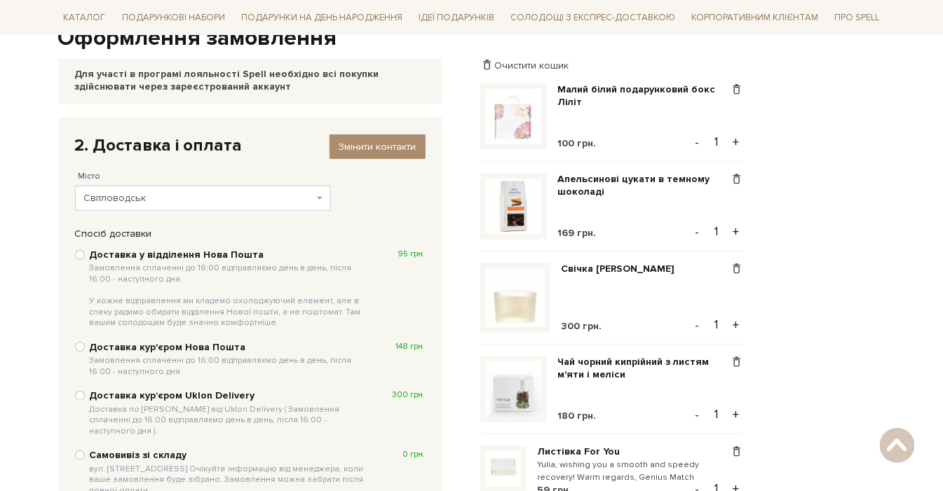
click at [234, 254] on b "Доставка у відділення Нова Пошта Замовлення сплаченні до 16:00 відправляємо ден…" at bounding box center [230, 289] width 280 height 80
click at [85, 254] on input "Доставка у відділення Нова Пошта Замовлення сплаченні до 16:00 відправляємо ден…" at bounding box center [80, 255] width 10 height 10
radio input "true"
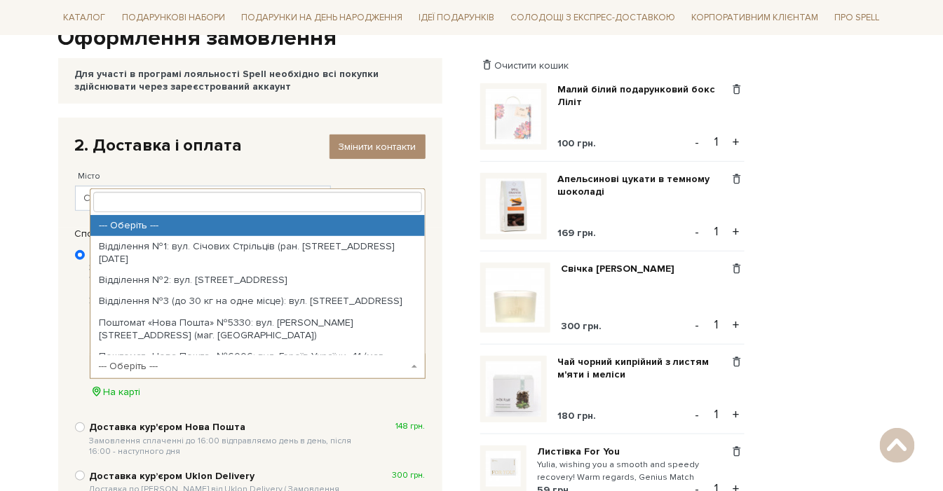
click at [179, 363] on span "--- Оберіть ---" at bounding box center [253, 367] width 309 height 14
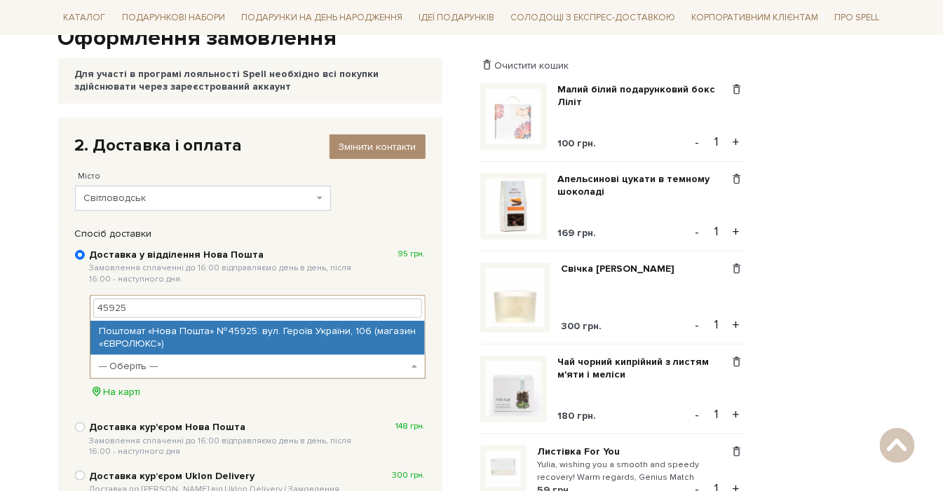
type input "45925"
select select "Поштомат «Нова Пошта» №45925: вул. Героїв України, 106 (магазин «ЄВРОЛЮКС»)"
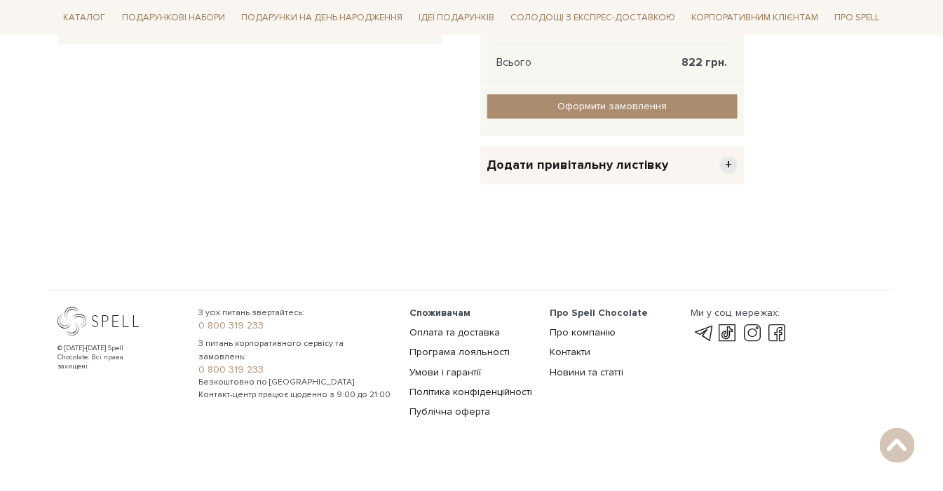
scroll to position [622, 0]
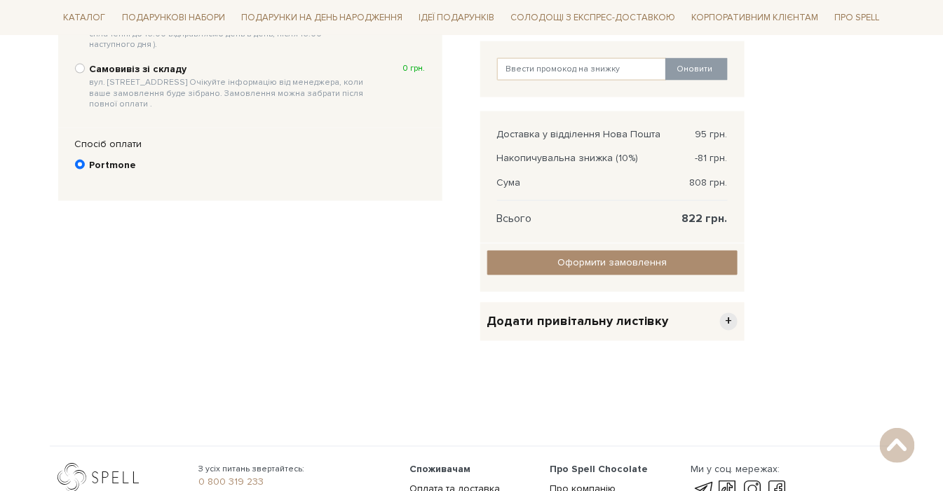
click at [730, 315] on span "+" at bounding box center [729, 322] width 18 height 18
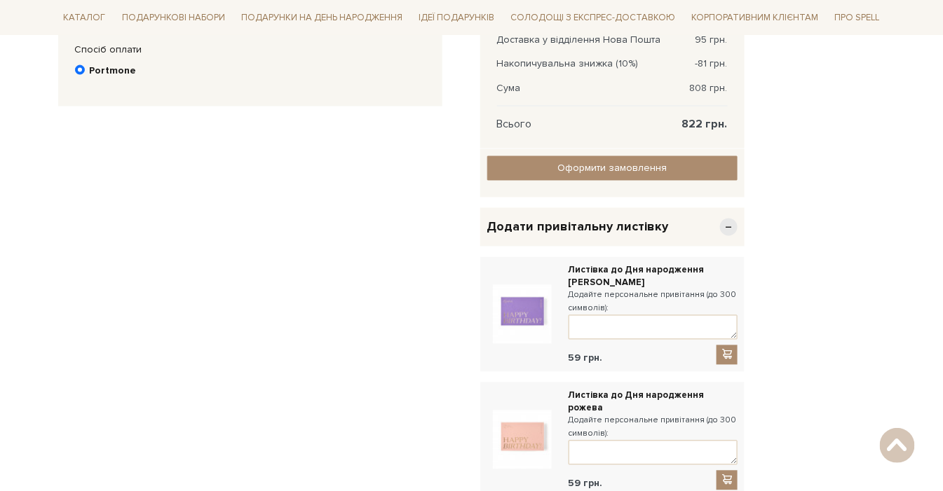
scroll to position [701, 0]
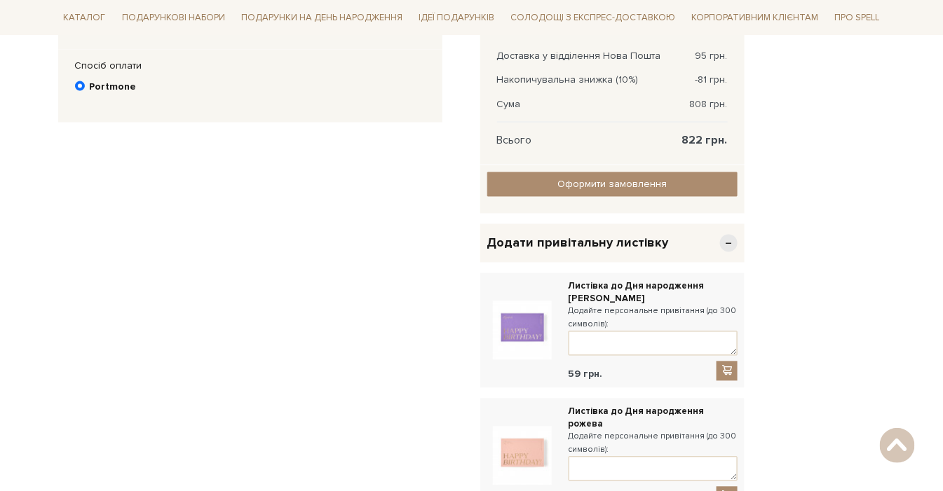
click at [727, 242] on span "−" at bounding box center [729, 244] width 18 height 18
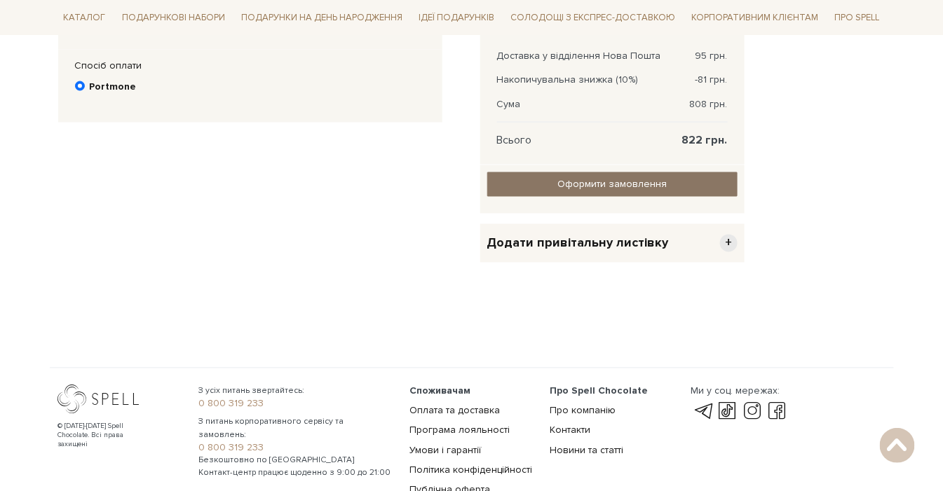
click at [615, 186] on input "Оформити замовлення" at bounding box center [612, 184] width 250 height 25
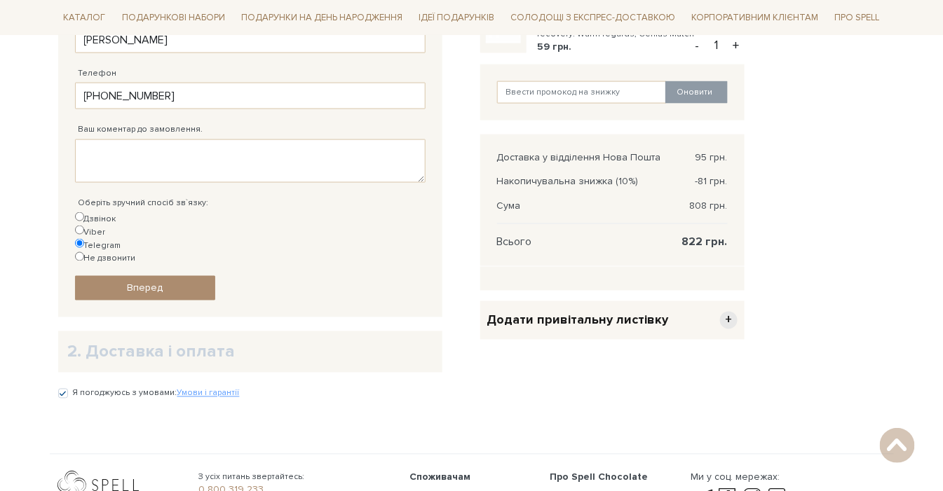
scroll to position [622, 0]
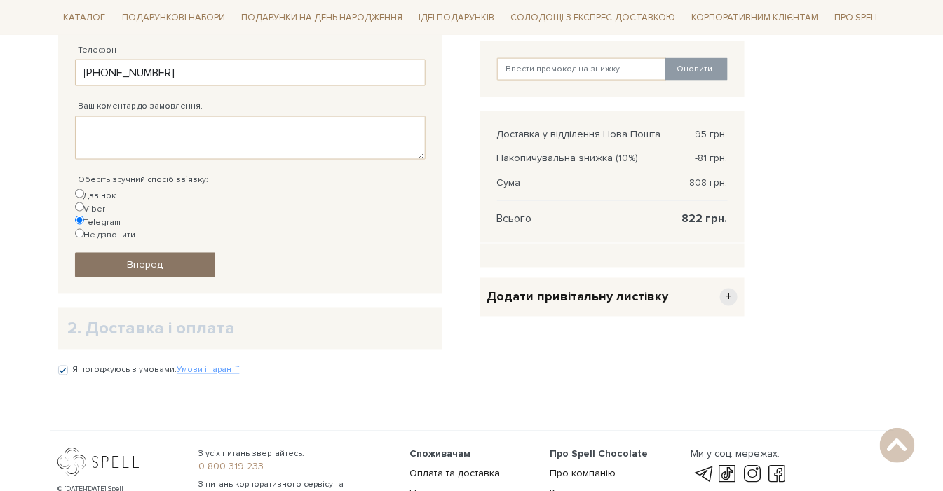
click at [132, 259] on span "Вперед" at bounding box center [145, 265] width 36 height 12
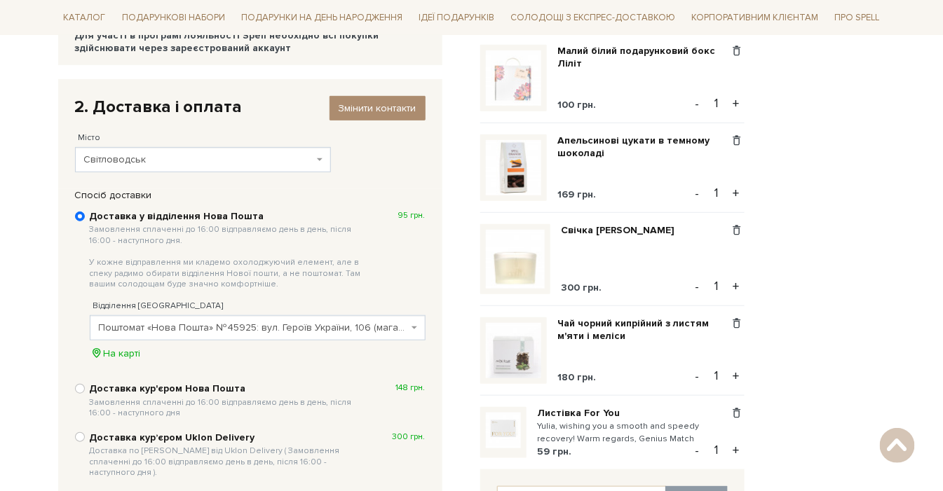
scroll to position [506, 0]
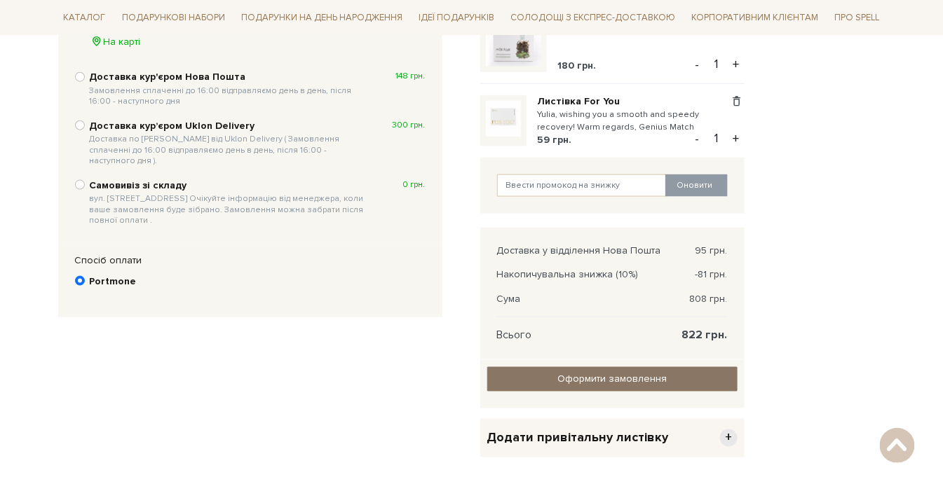
click at [624, 379] on input "Оформити замовлення" at bounding box center [612, 379] width 250 height 25
